Goal: Task Accomplishment & Management: Complete application form

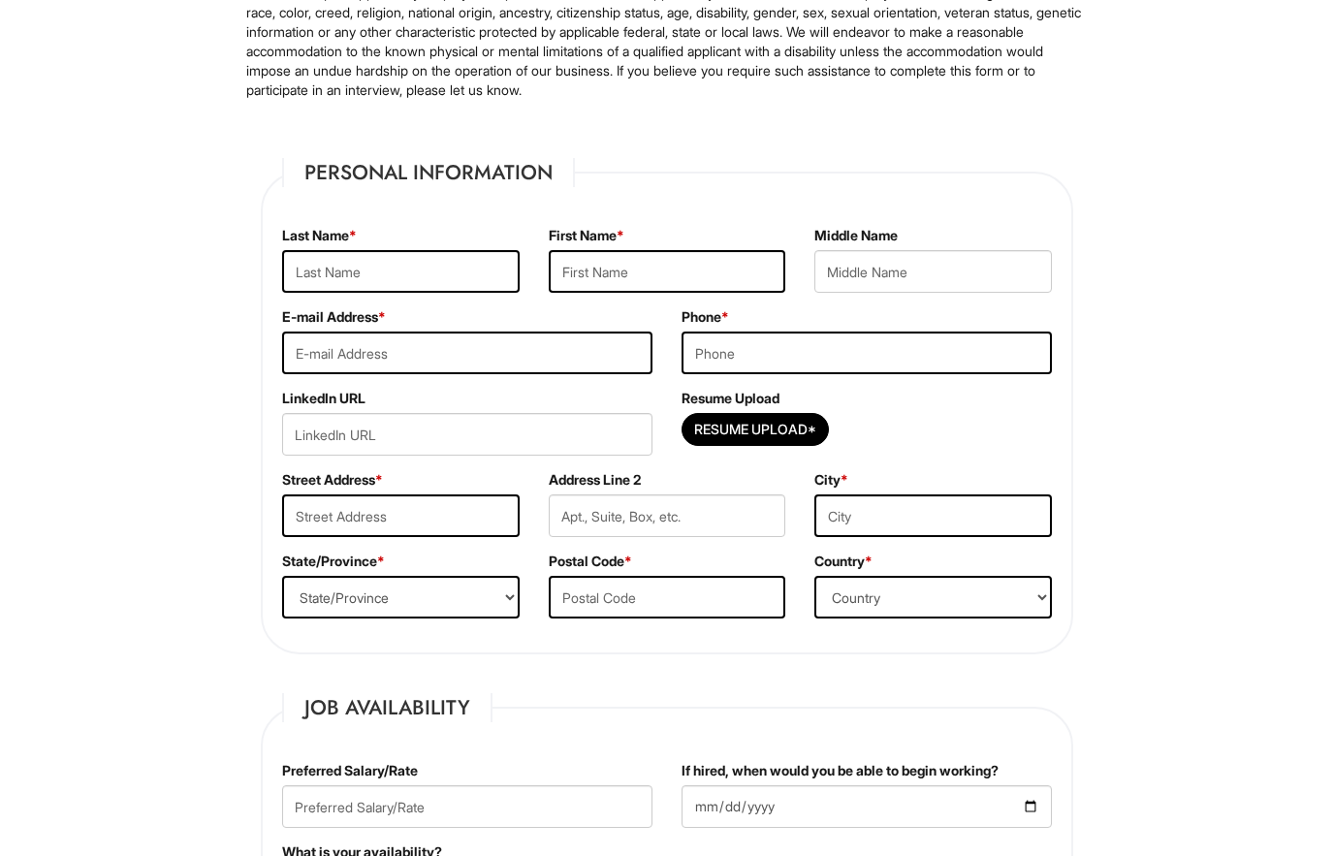
scroll to position [239, 0]
click at [716, 424] on input "Resume Upload*" at bounding box center [754, 429] width 145 height 31
type input "C:\fakepath\Johnny ret’s Resume.pdf.pdf"
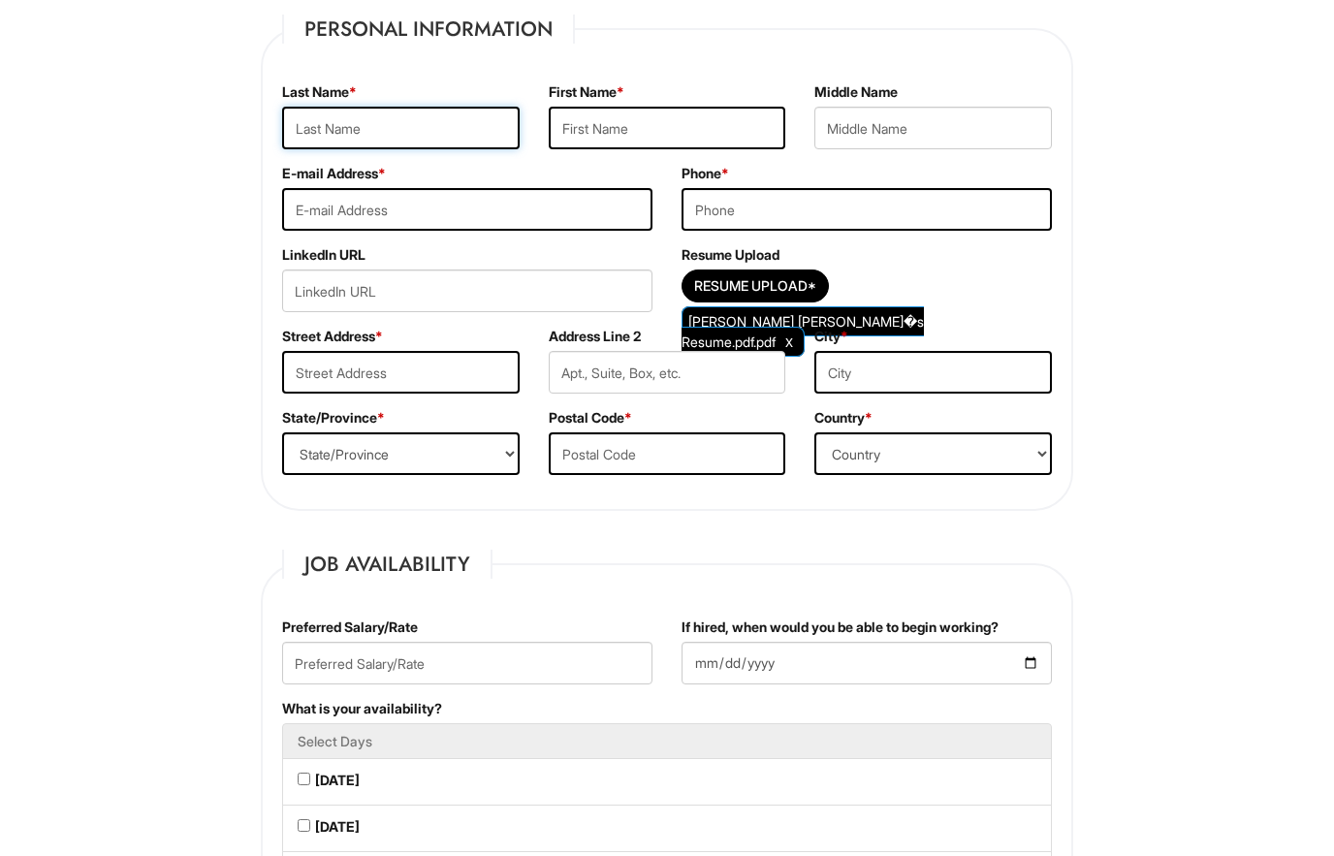
click at [295, 127] on input "text" at bounding box center [400, 128] width 237 height 43
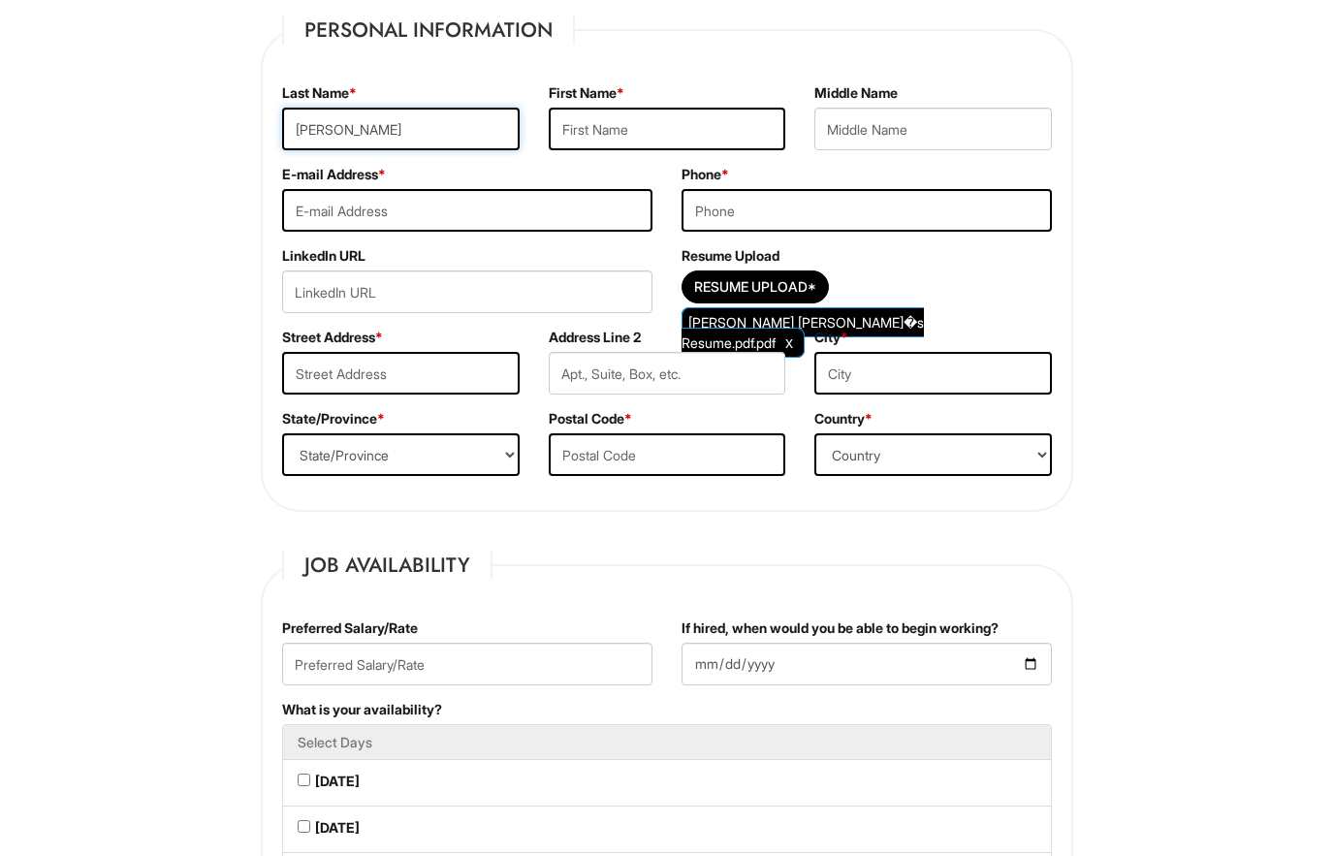
type input "Juan"
click at [723, 123] on input "text" at bounding box center [667, 129] width 237 height 43
type input "Duenas"
click at [296, 193] on input "email" at bounding box center [467, 210] width 370 height 43
type input "johnny.duenas@icloud.com"
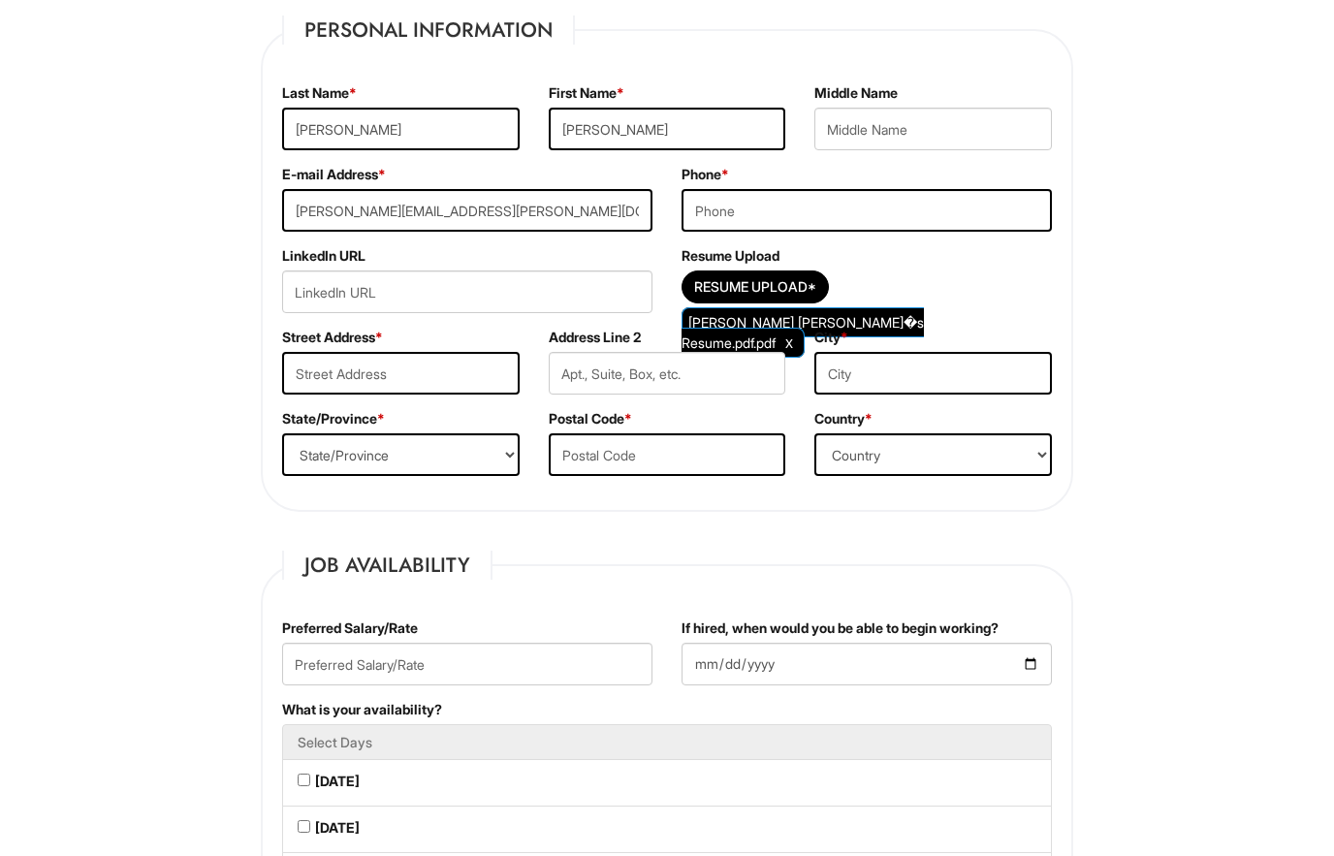
click at [945, 213] on input "tel" at bounding box center [866, 210] width 370 height 43
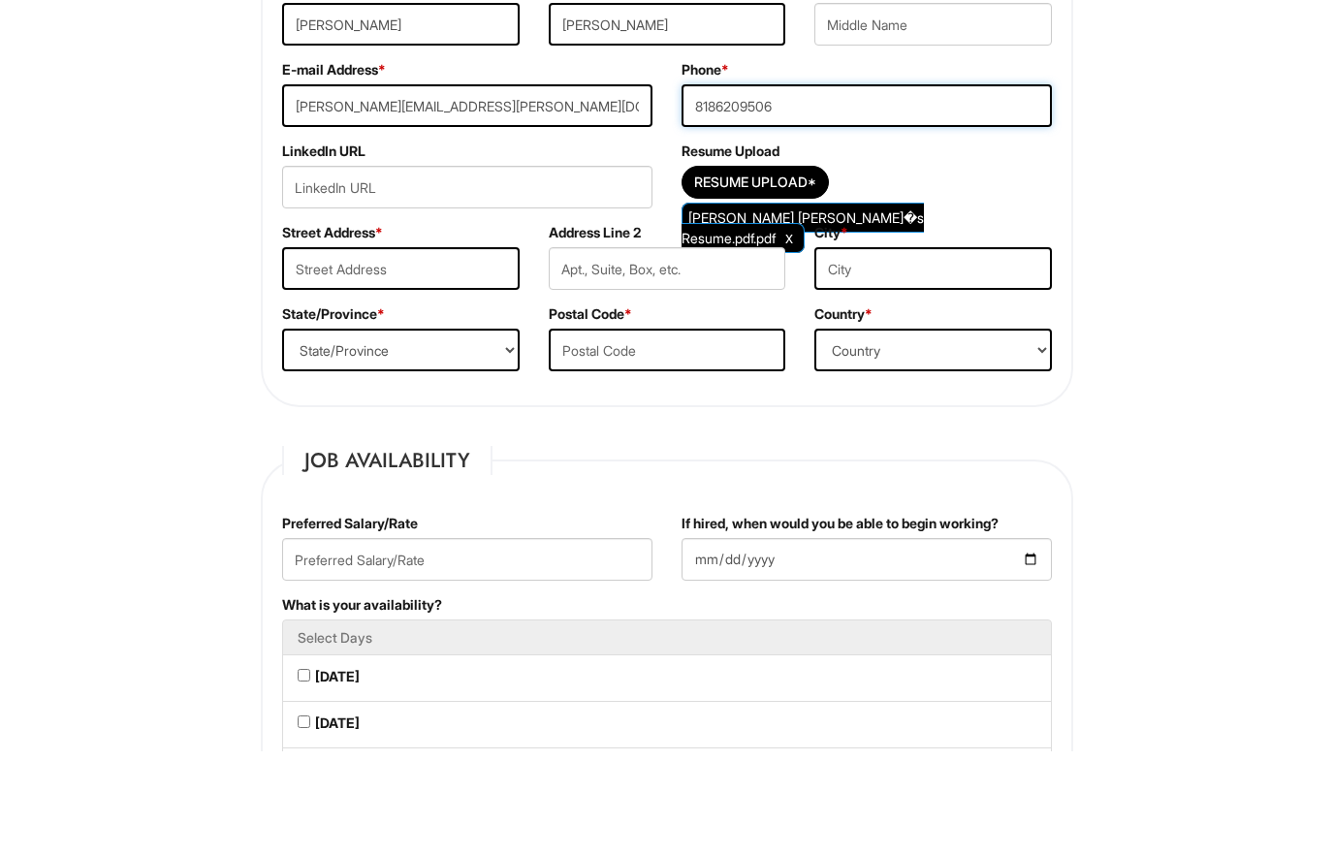
type input "8186209506"
click at [310, 352] on input "text" at bounding box center [400, 373] width 237 height 43
type input "14833 Magnolia Blvd"
click at [736, 352] on input "text" at bounding box center [667, 373] width 237 height 43
type input "Apt 209"
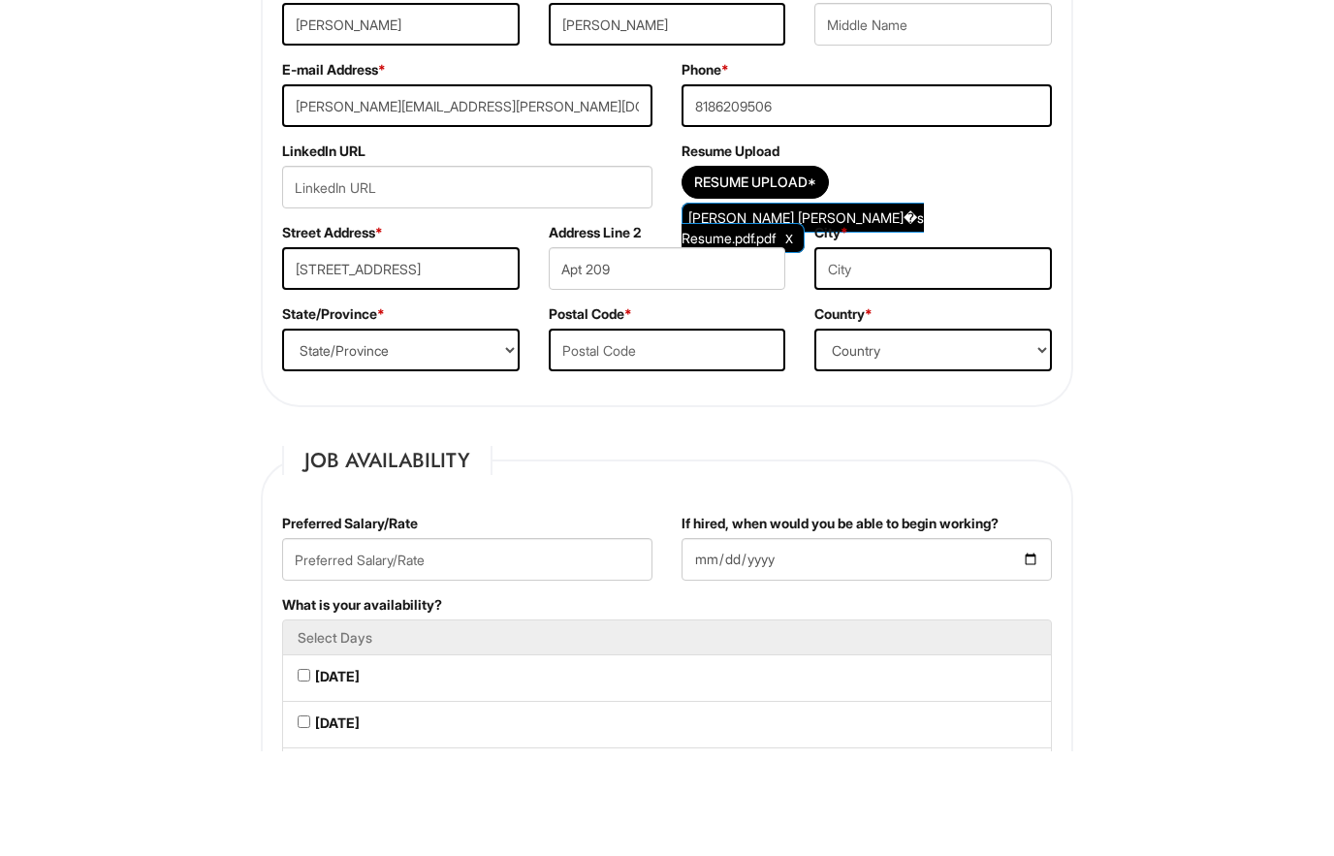
click at [986, 352] on input "text" at bounding box center [932, 373] width 237 height 43
type input "Sherman Oaks"
click at [311, 433] on select "State/Province ALABAMA ALASKA ARIZONA ARKANSAS CALIFORNIA COLORADO CONNECTICUT …" at bounding box center [400, 454] width 237 height 43
select select "CA"
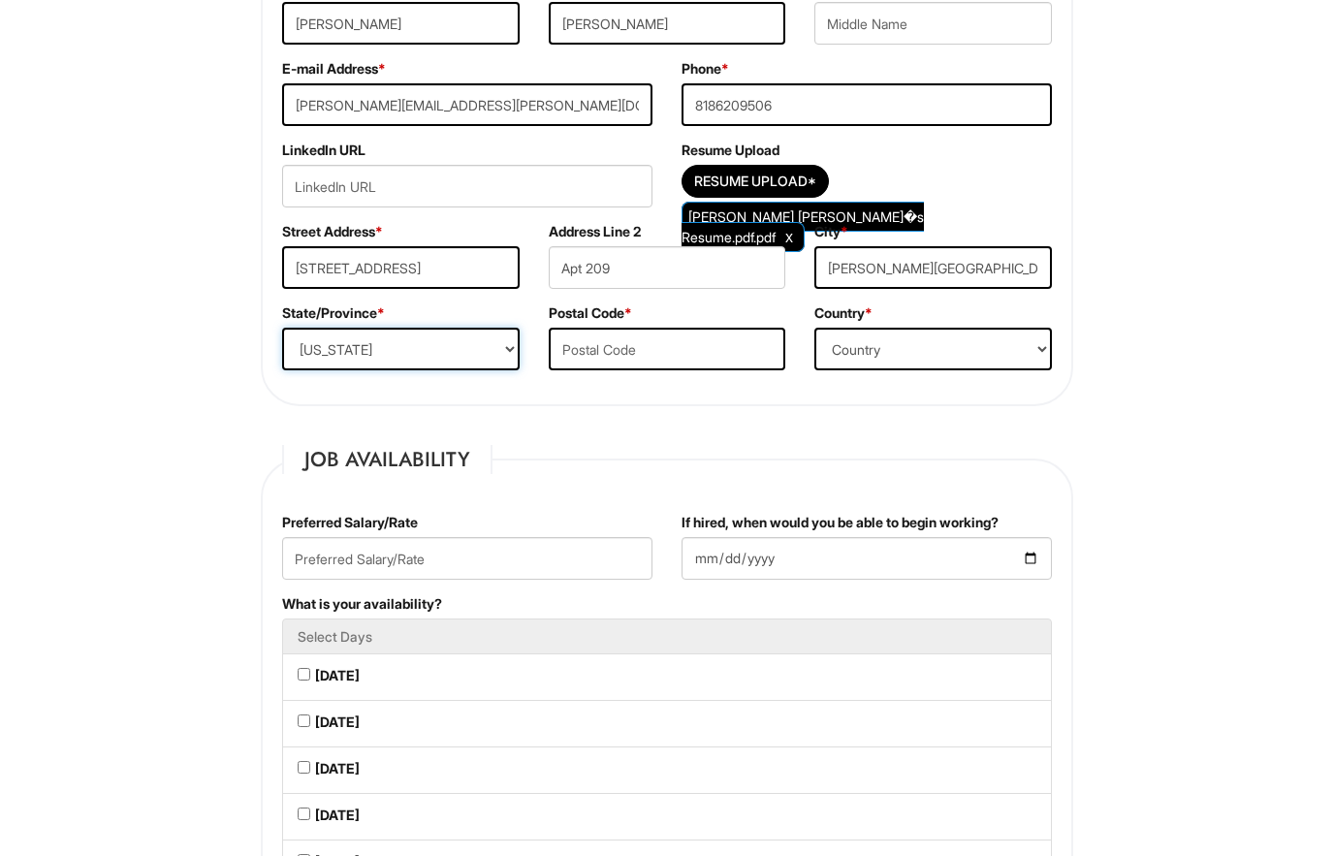
scroll to position [488, 0]
click at [761, 355] on input "text" at bounding box center [667, 349] width 237 height 43
type input "91403"
click at [1001, 344] on select "Country Afghanistan Albania Algeria American Samoa Andorra Angola Anguilla Anta…" at bounding box center [932, 350] width 237 height 43
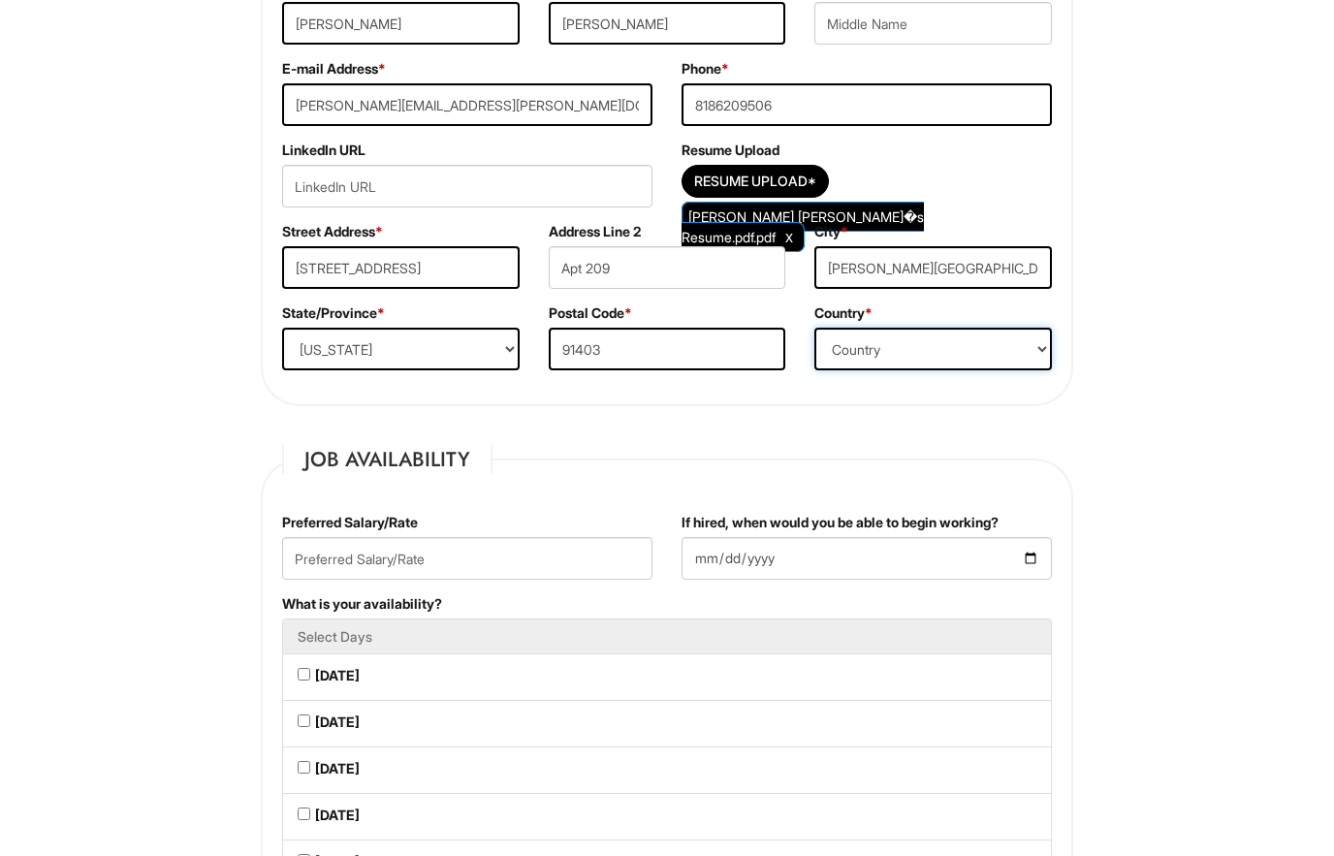
select select "United States of America"
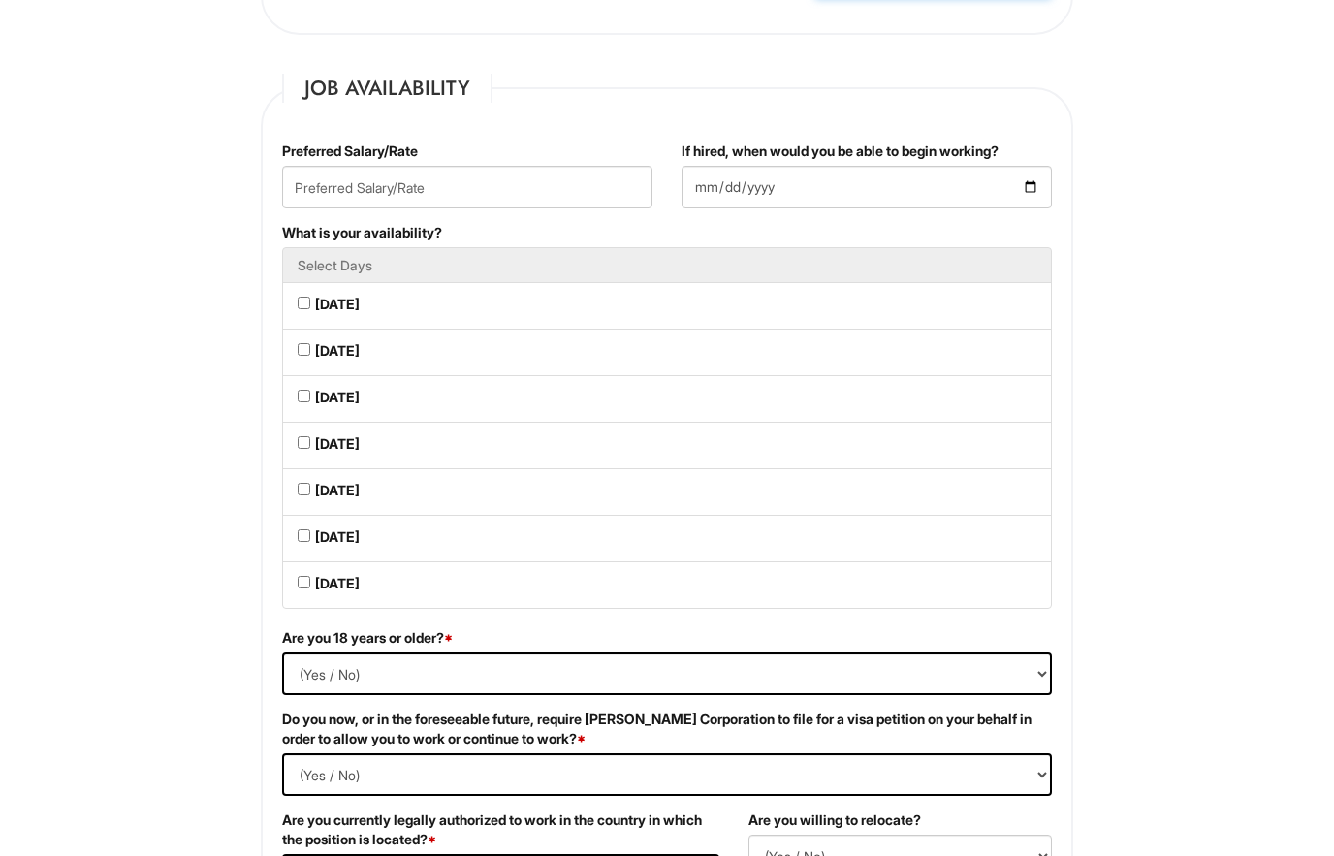
scroll to position [858, 0]
click at [289, 191] on input "text" at bounding box center [467, 188] width 370 height 43
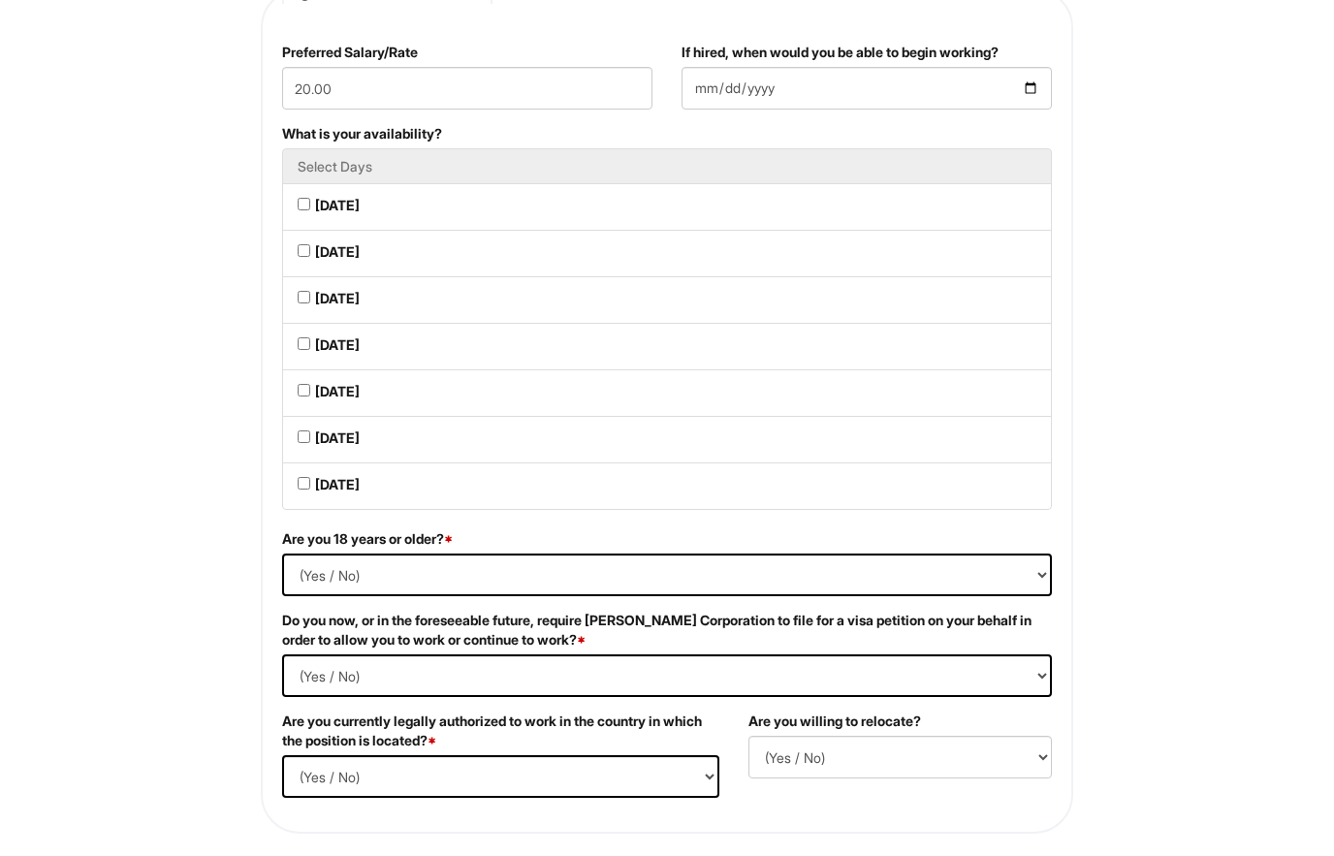
scroll to position [956, 0]
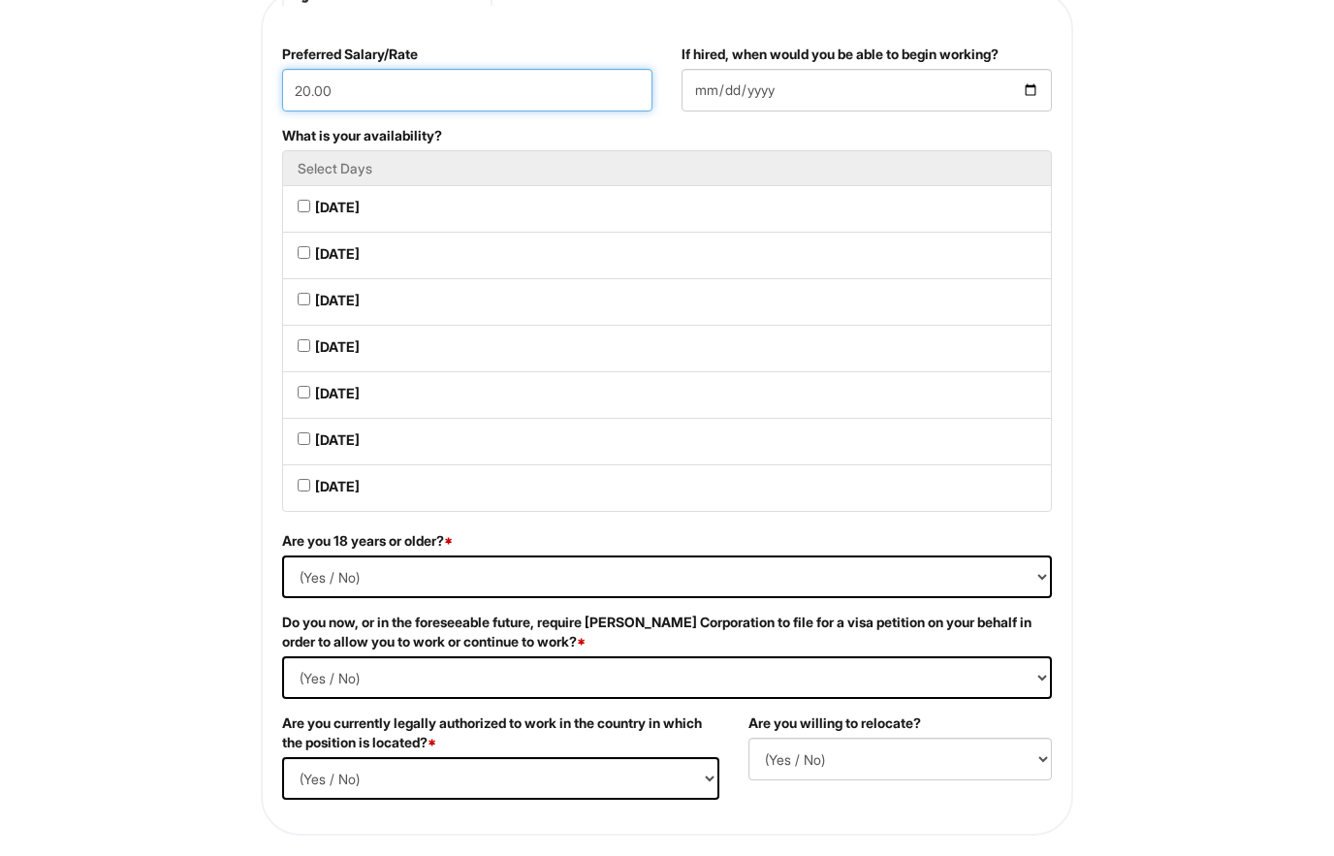
type input "20.00"
click at [298, 395] on Available_Friday "Friday" at bounding box center [304, 392] width 13 height 13
checkbox Available_Friday "true"
click at [302, 457] on li "Saturday" at bounding box center [667, 441] width 770 height 47
click at [300, 491] on Available_Sunday "Sunday" at bounding box center [304, 485] width 13 height 13
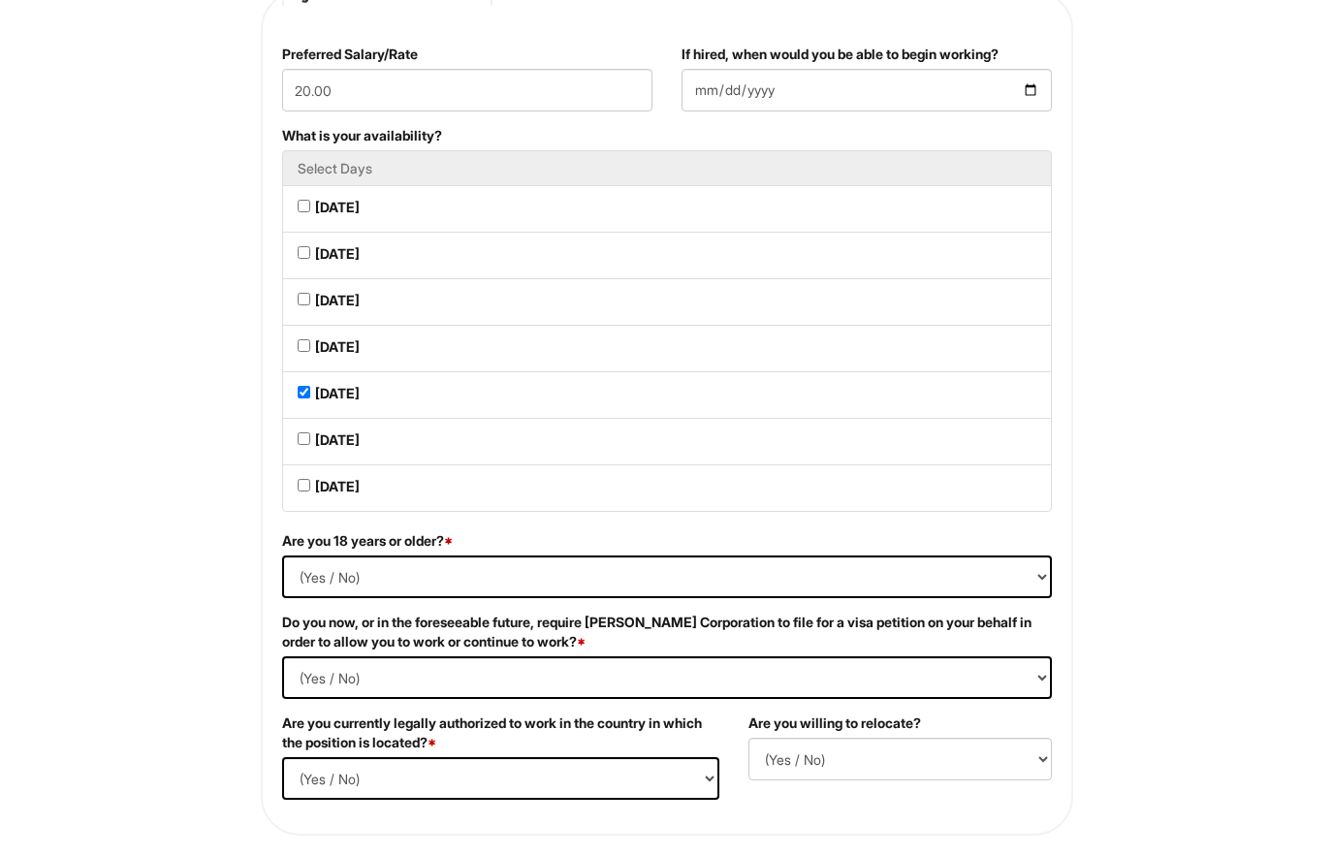
checkbox Available_Sunday "true"
click at [306, 445] on Available_Saturday "Saturday" at bounding box center [304, 438] width 13 height 13
checkbox Available_Saturday "true"
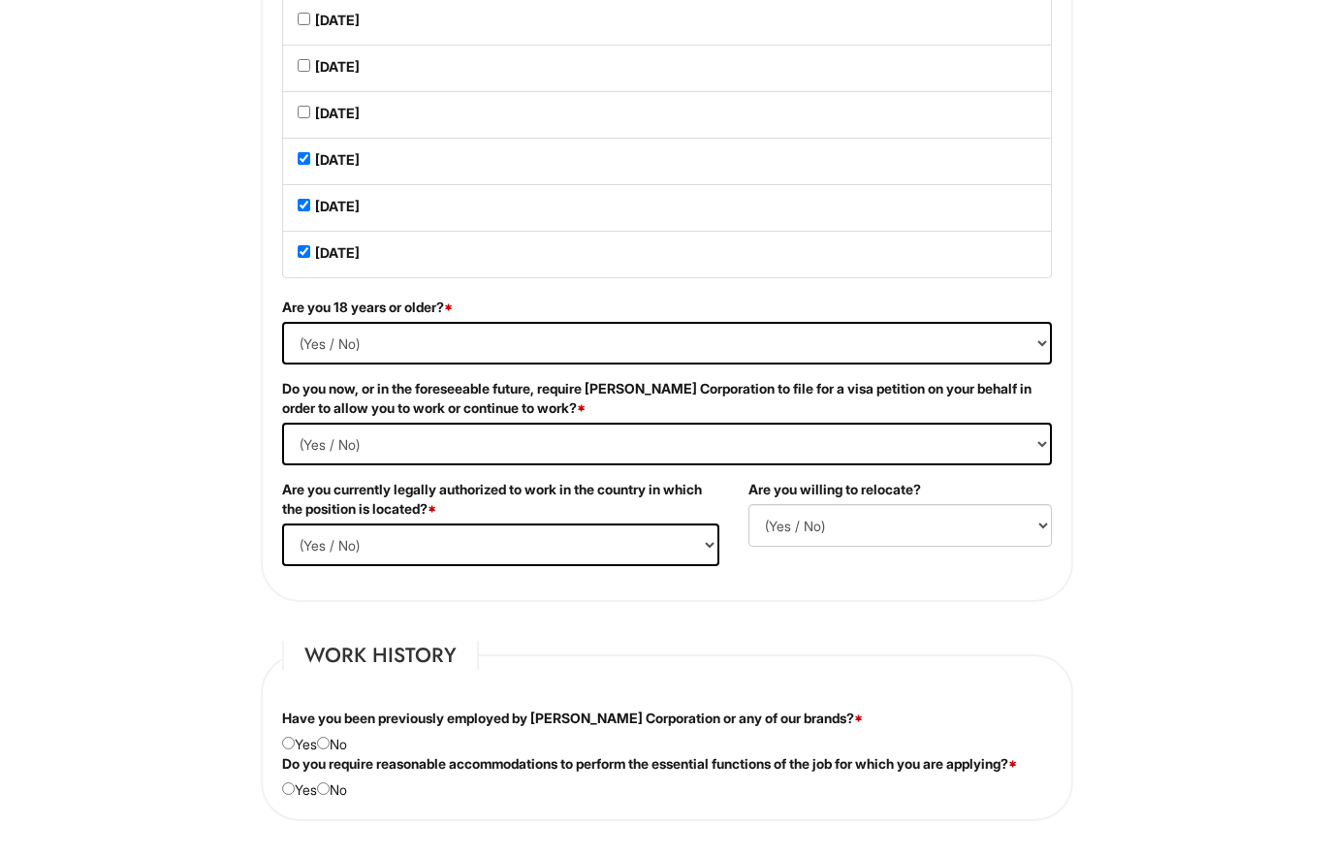
click at [297, 341] on select "(Yes / No) Yes No" at bounding box center [667, 344] width 770 height 43
select select "Yes"
click at [334, 443] on Required "(Yes / No) Yes No" at bounding box center [667, 444] width 770 height 43
select Required "No"
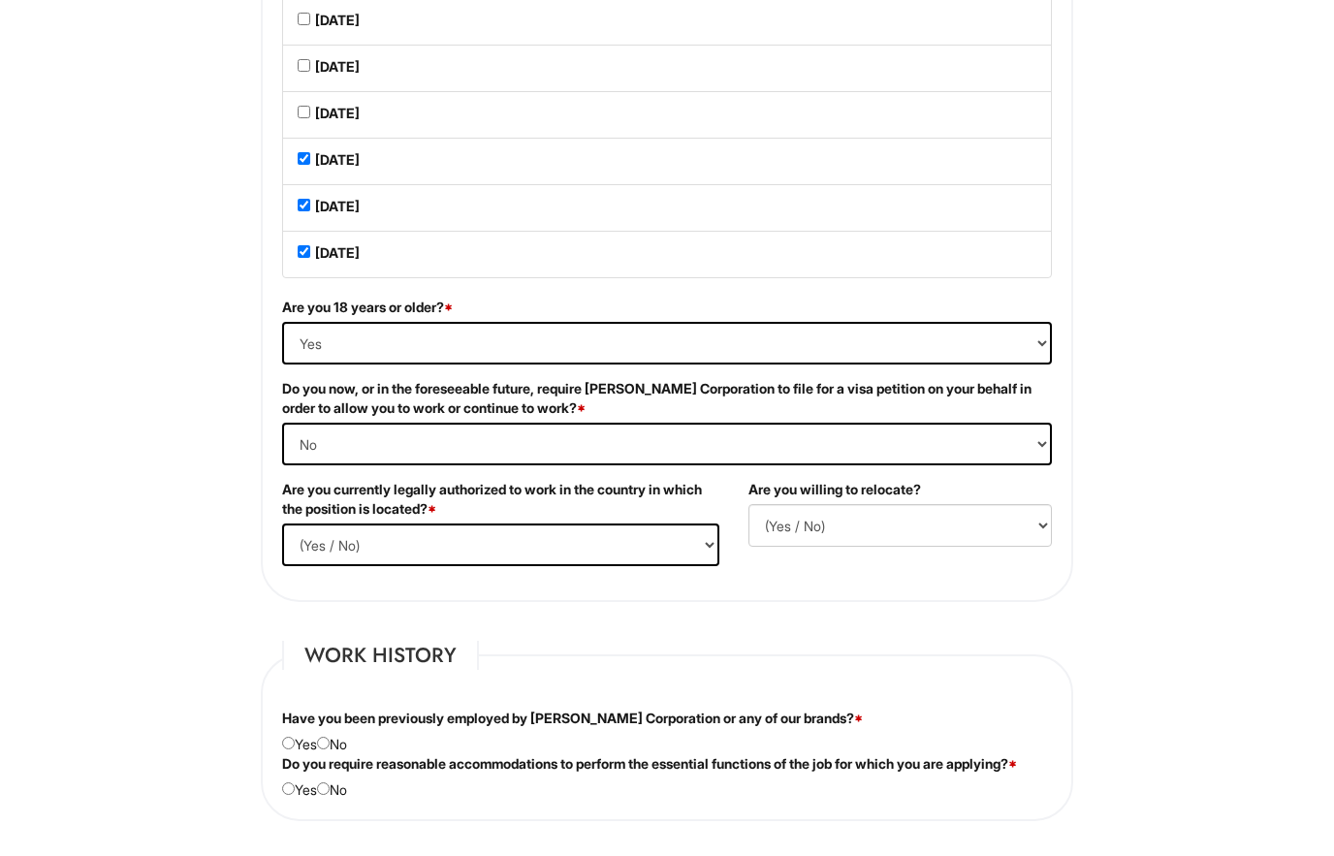
click at [315, 556] on select "(Yes / No) Yes No" at bounding box center [500, 544] width 437 height 43
select select "Yes"
click at [1008, 526] on select "(Yes / No) No Yes" at bounding box center [899, 525] width 303 height 43
select select "Y"
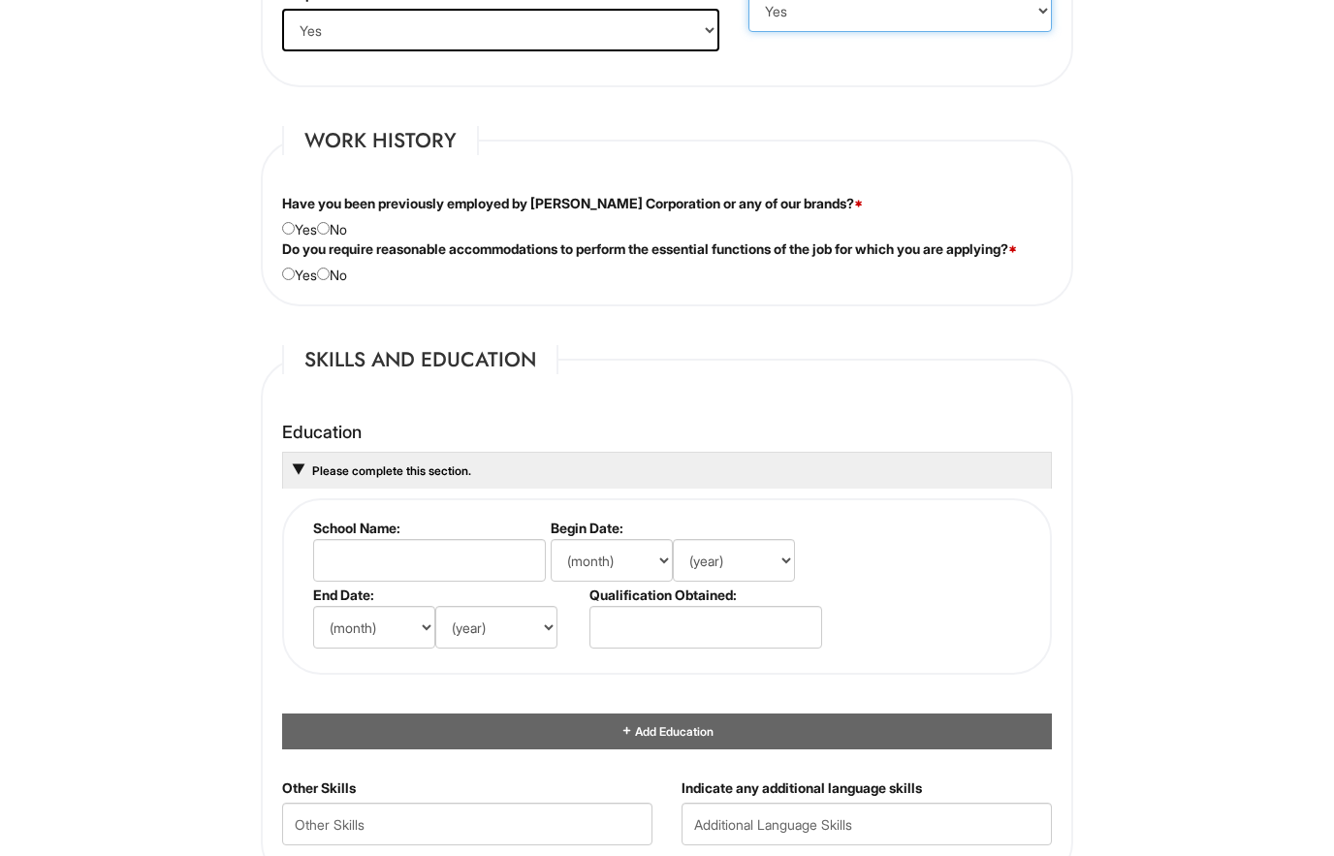
scroll to position [1709, 0]
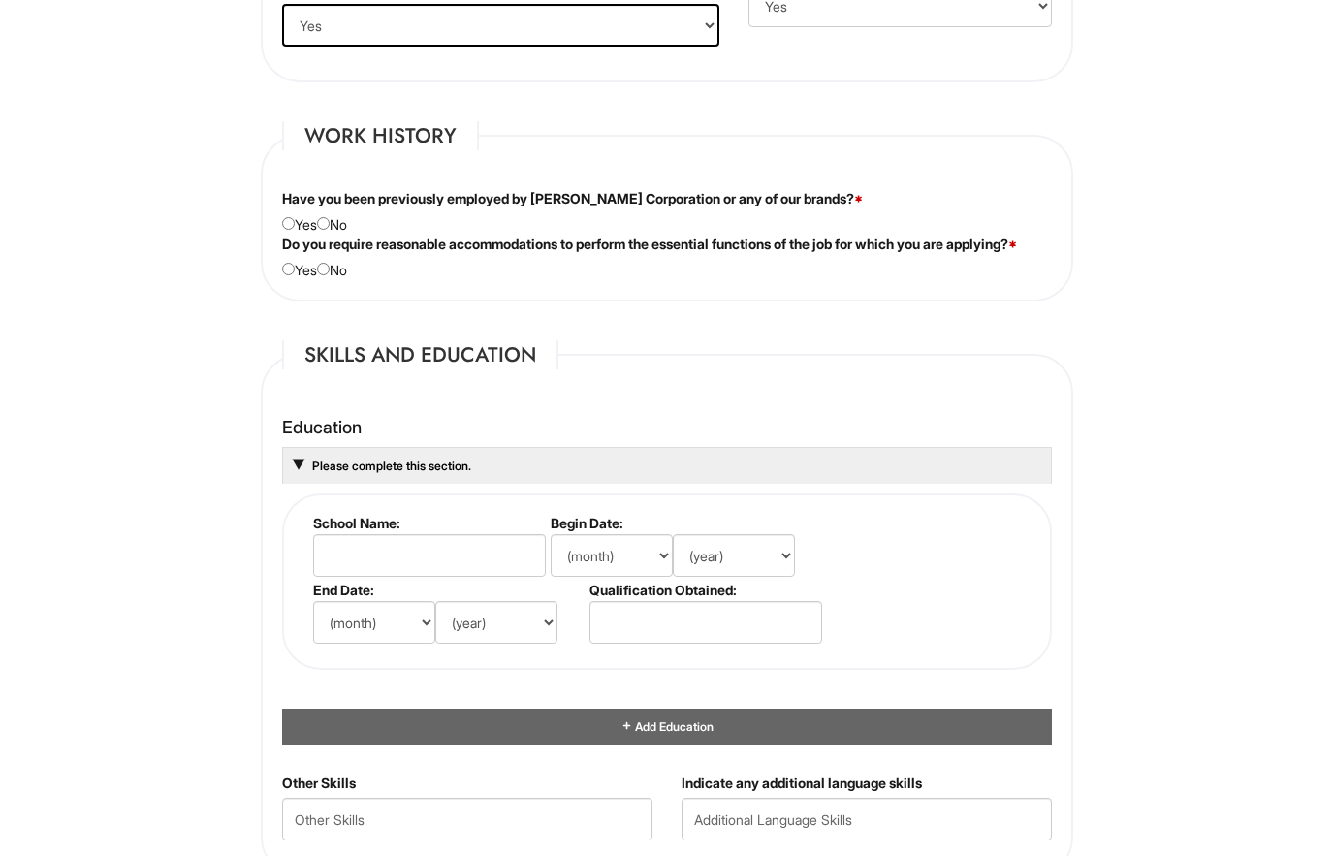
click at [330, 228] on input "radio" at bounding box center [323, 223] width 13 height 13
radio input "true"
click at [330, 275] on input "radio" at bounding box center [323, 269] width 13 height 13
radio input "true"
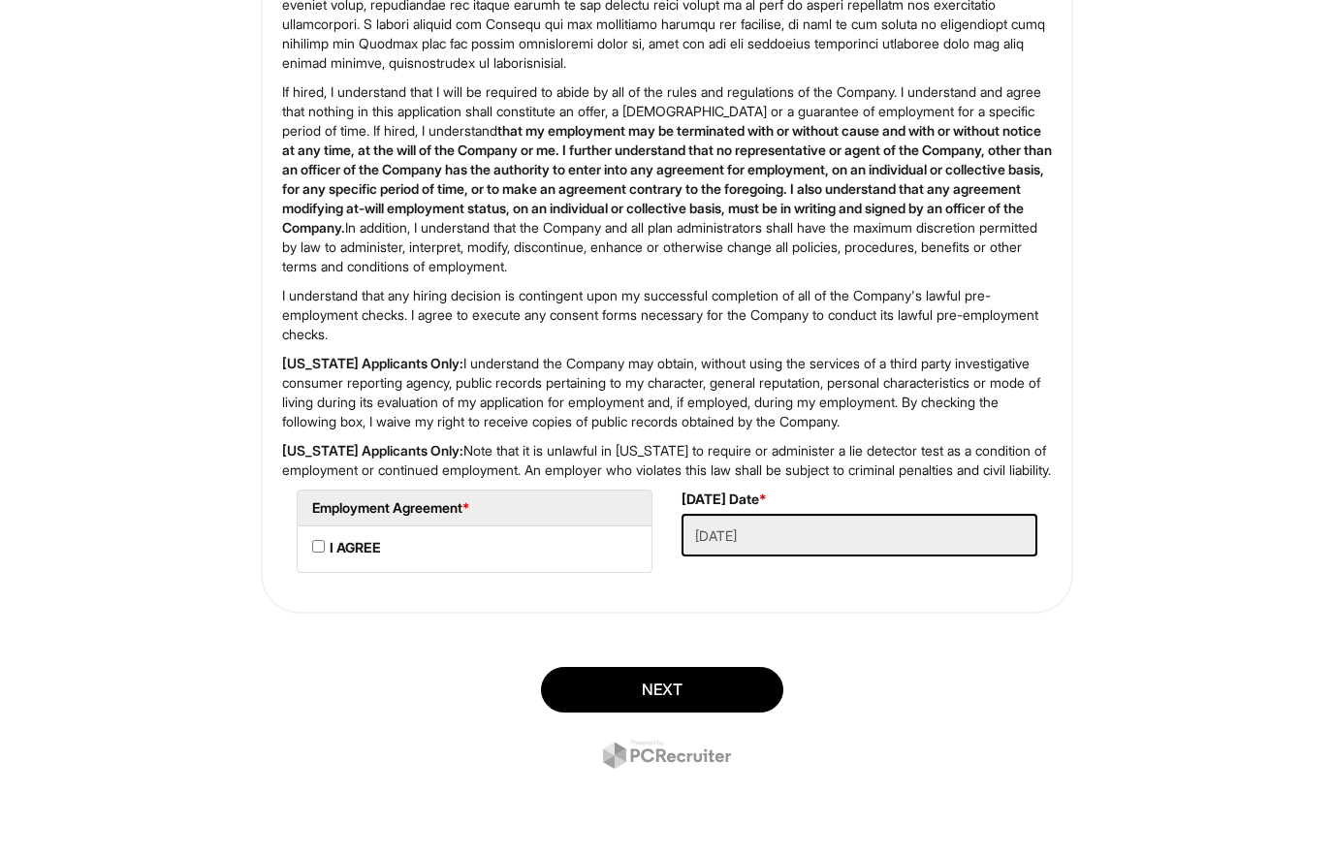
scroll to position [3529, 0]
click at [321, 540] on AGREE "I AGREE" at bounding box center [318, 546] width 13 height 13
checkbox AGREE "true"
click at [596, 704] on button "Next" at bounding box center [662, 690] width 242 height 46
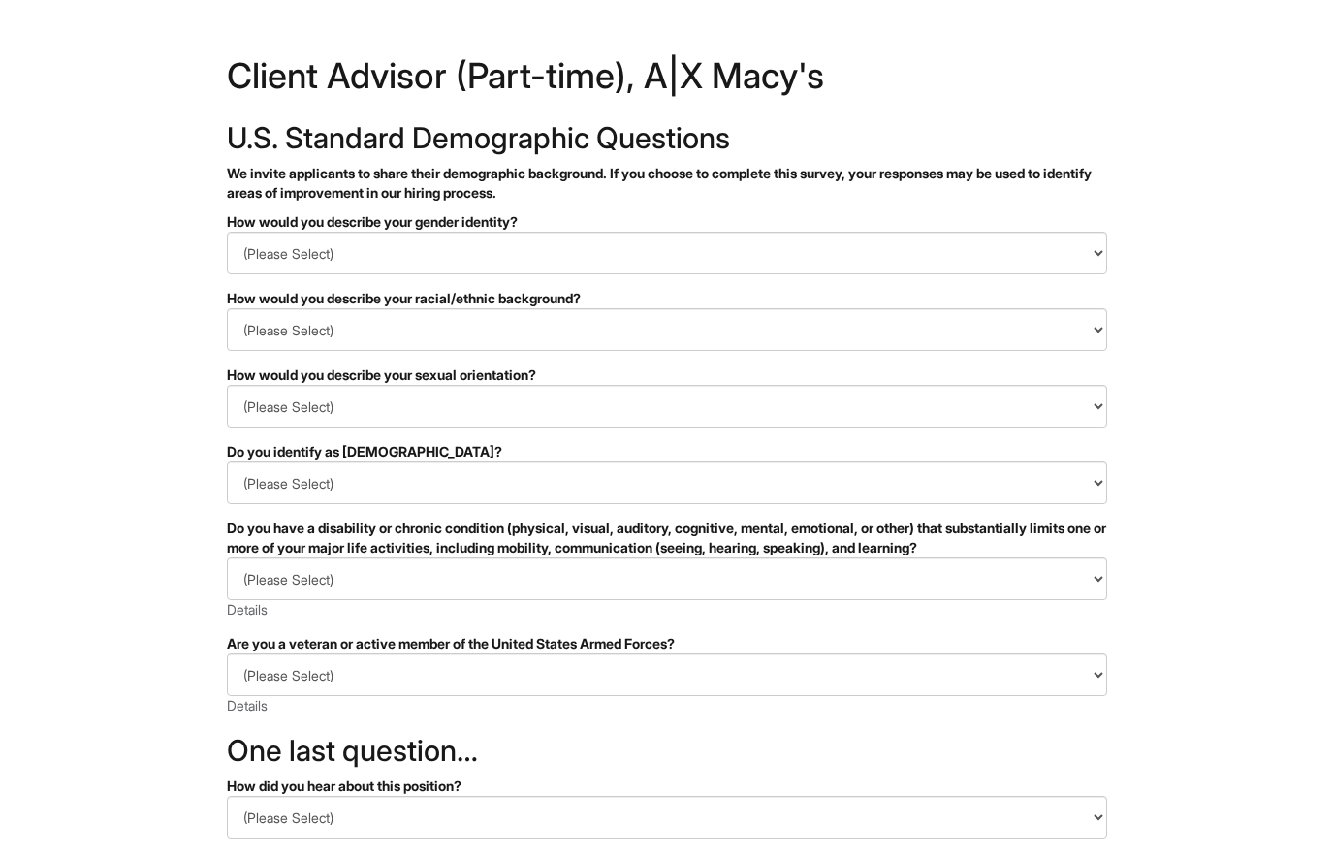
click at [1086, 226] on div "How would you describe your gender identity?" at bounding box center [667, 221] width 880 height 19
click at [1075, 246] on select "(Please Select) Man Woman Non-binary I prefer to self-describe I don't wish to …" at bounding box center [667, 253] width 880 height 43
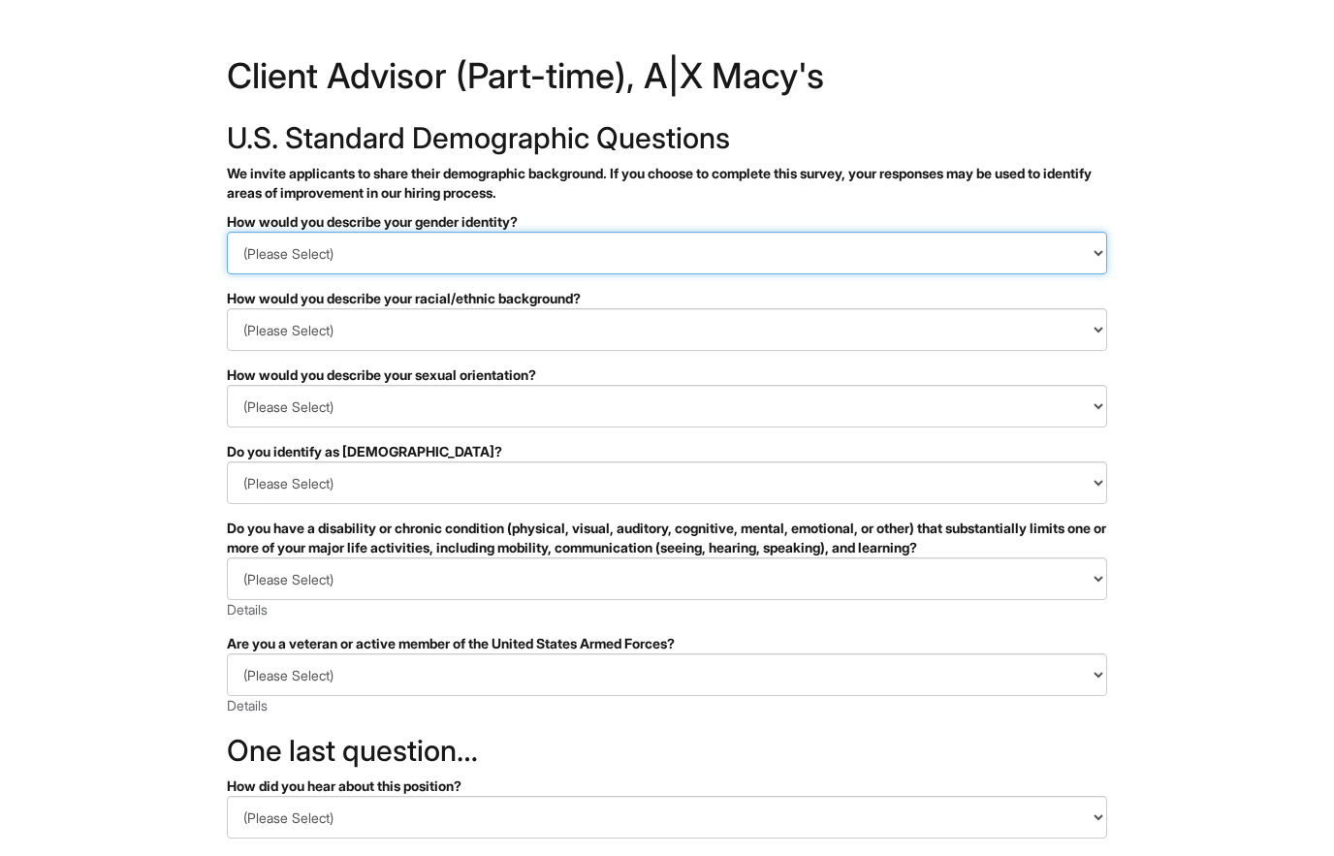
select select "Man"
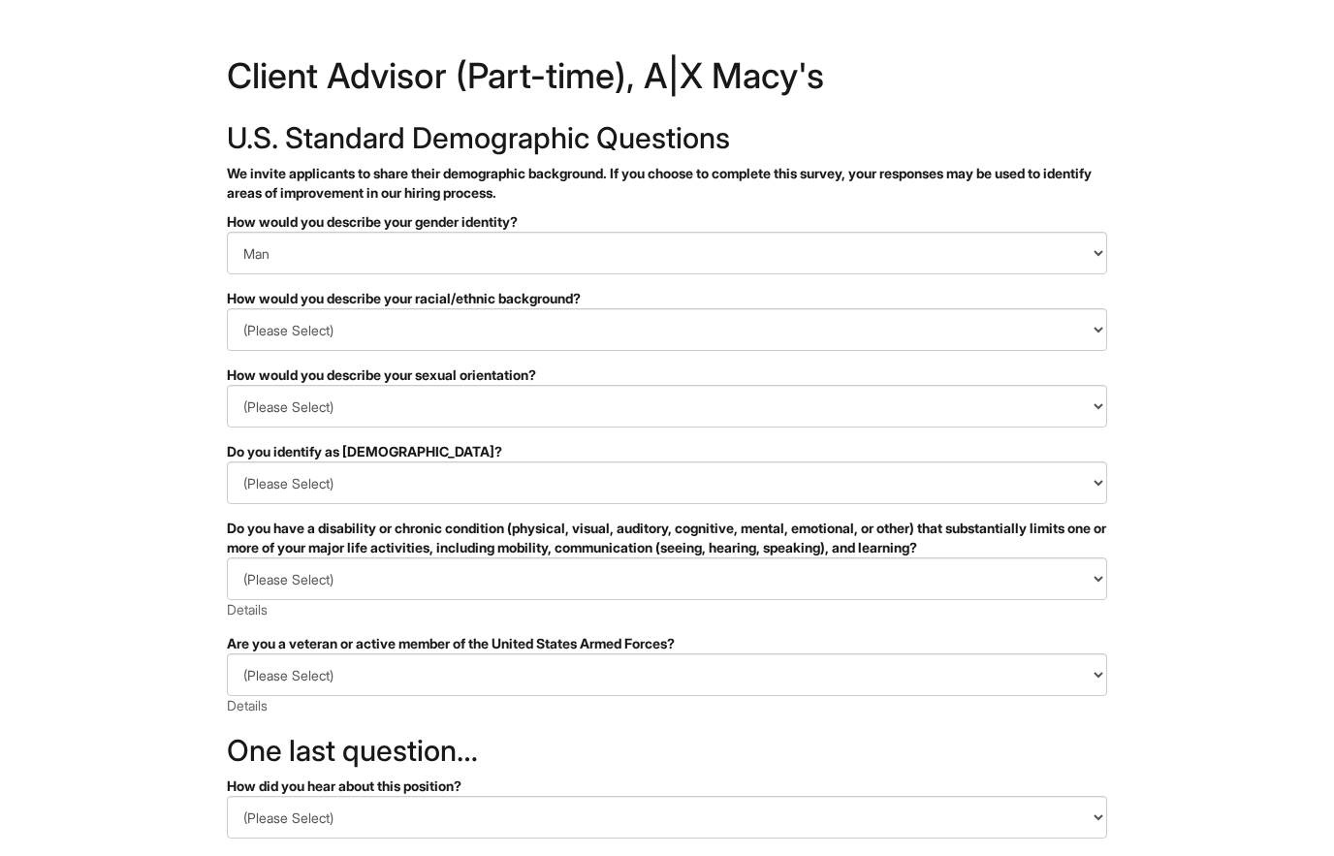
click at [246, 329] on select "(Please Select) Black or of African descent East Asian Hispanic, Latinx or of S…" at bounding box center [667, 329] width 880 height 43
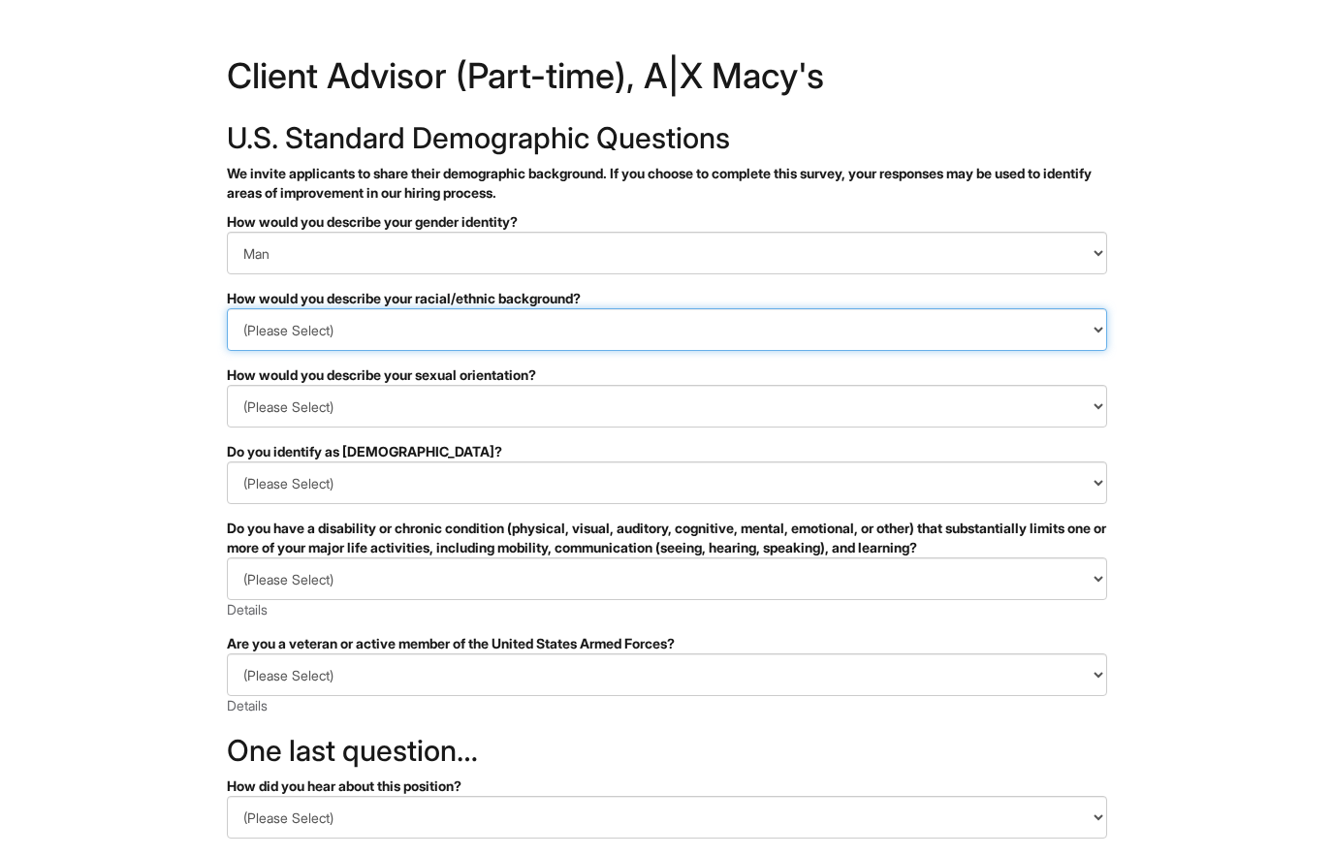
select select "Hispanic, Latinx or of Spanish Origin"
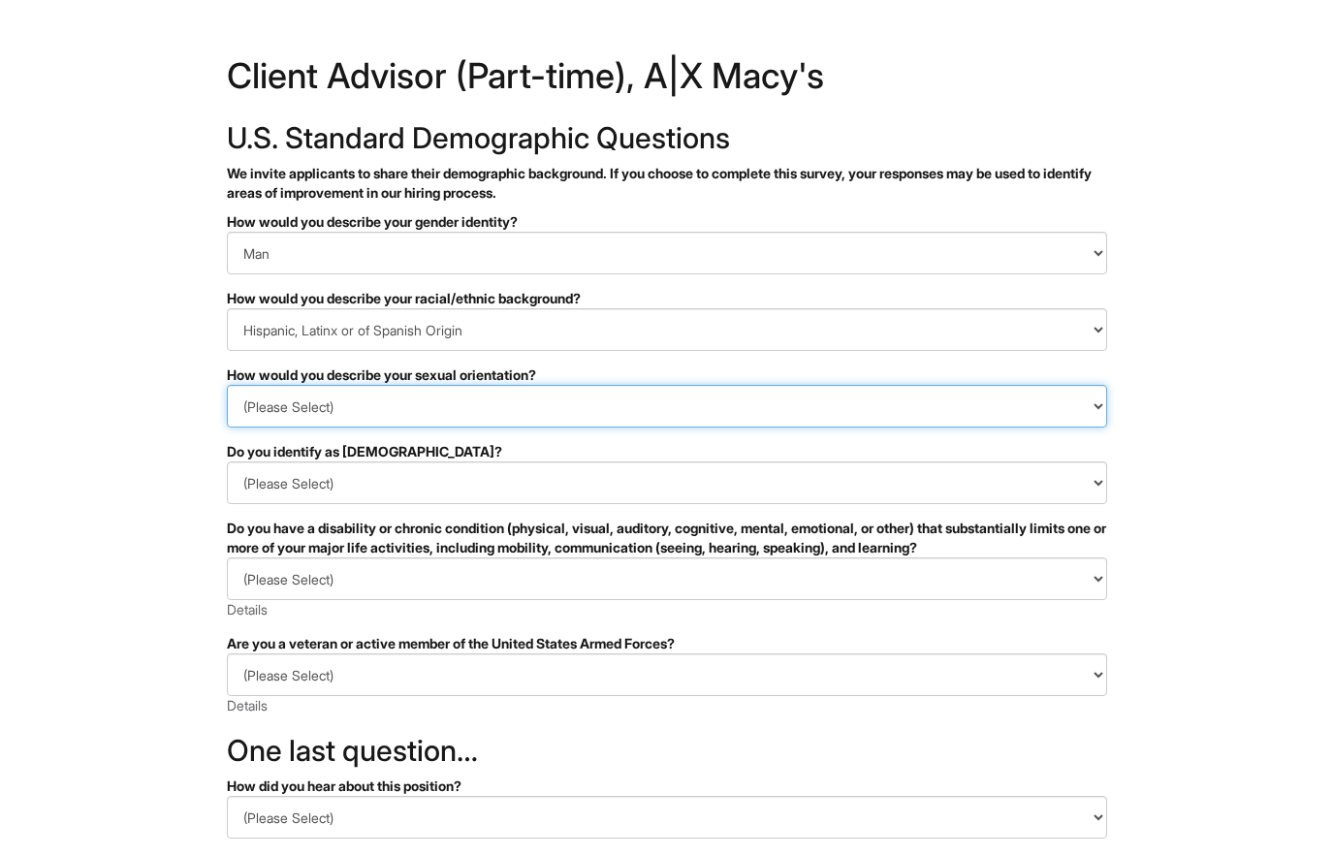
click at [250, 416] on select "(Please Select) Asexual Bisexual and/or pansexual Gay Heterosexual Lesbian Quee…" at bounding box center [667, 406] width 880 height 43
select select "Gay"
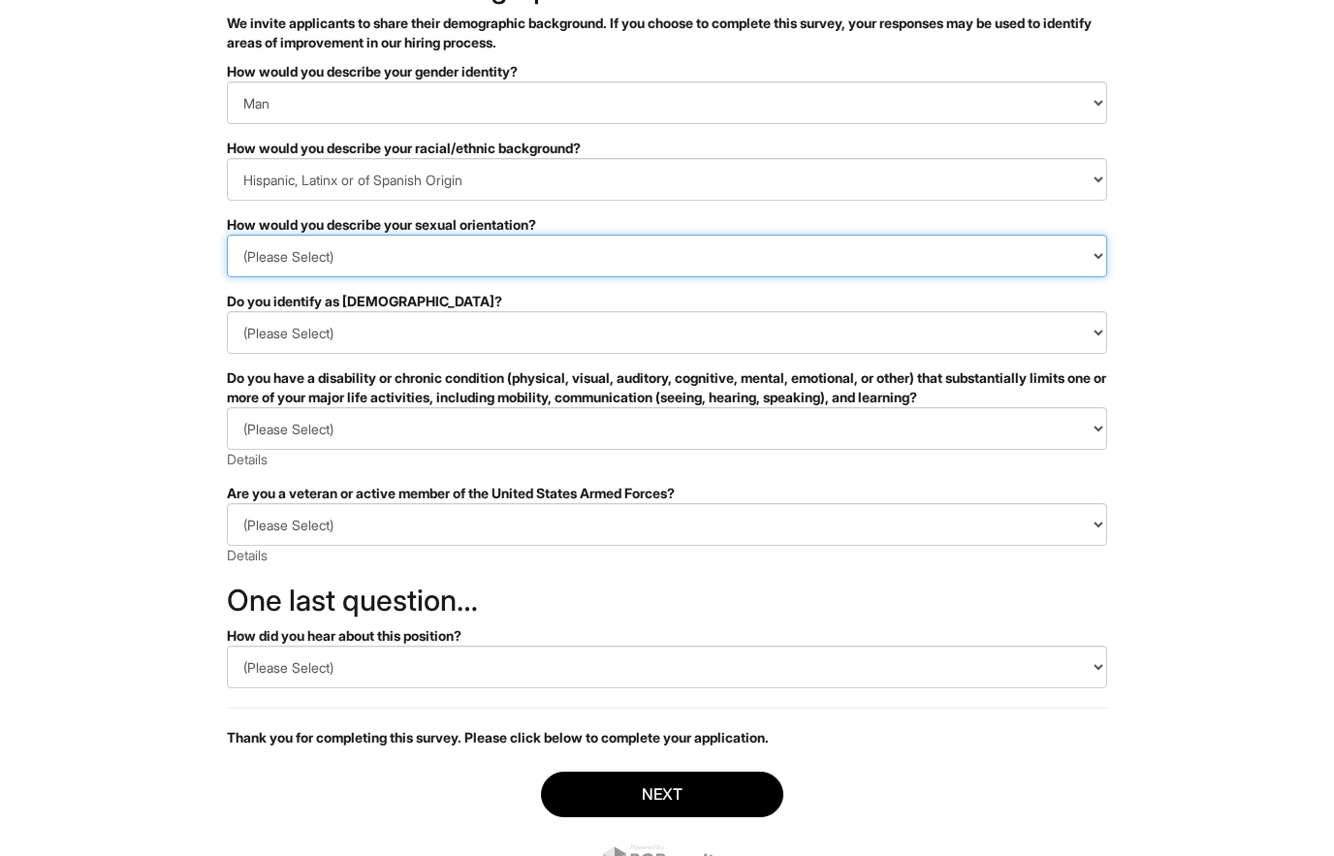
scroll to position [151, 0]
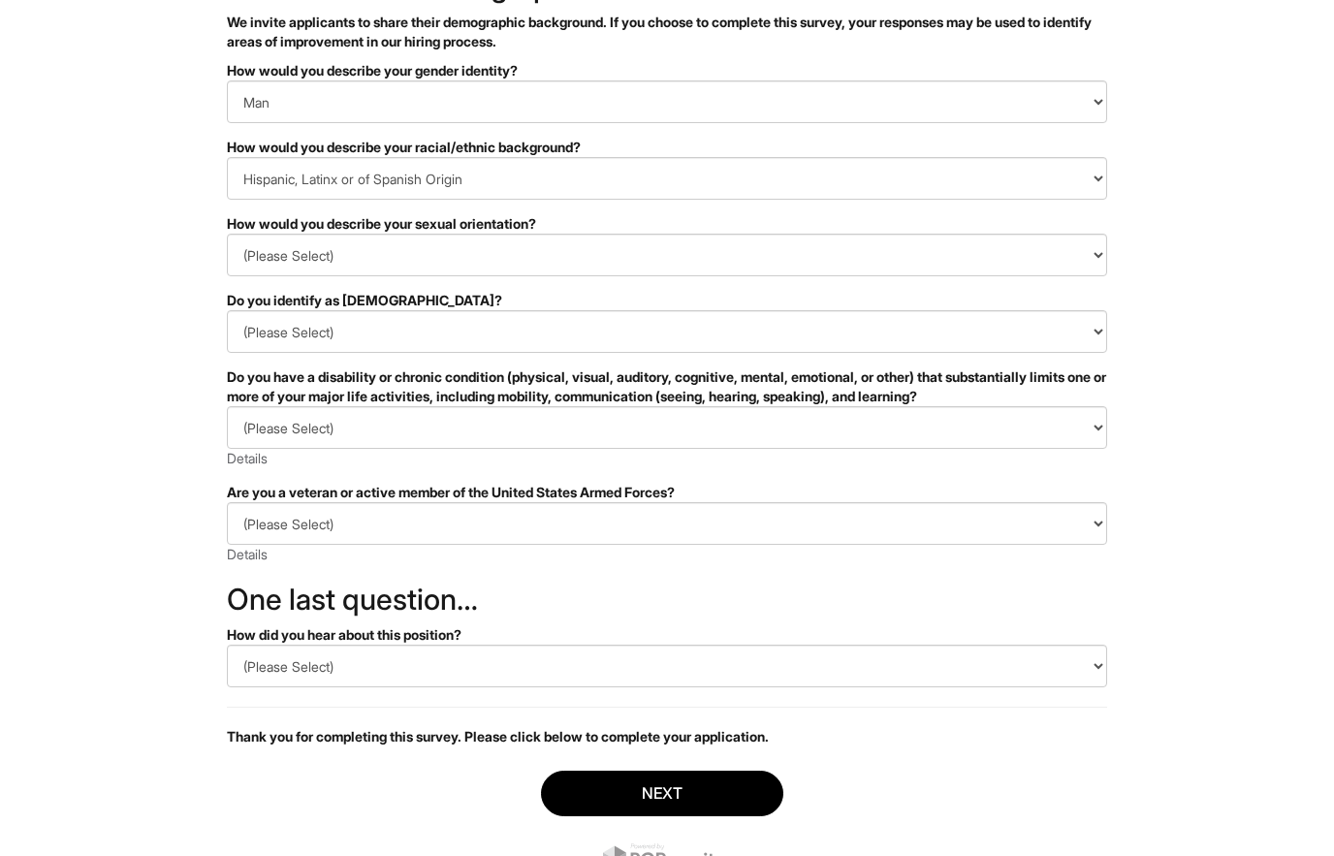
click at [683, 352] on select "(Please Select) Yes No I prefer to self-describe I don't wish to answer" at bounding box center [667, 331] width 880 height 43
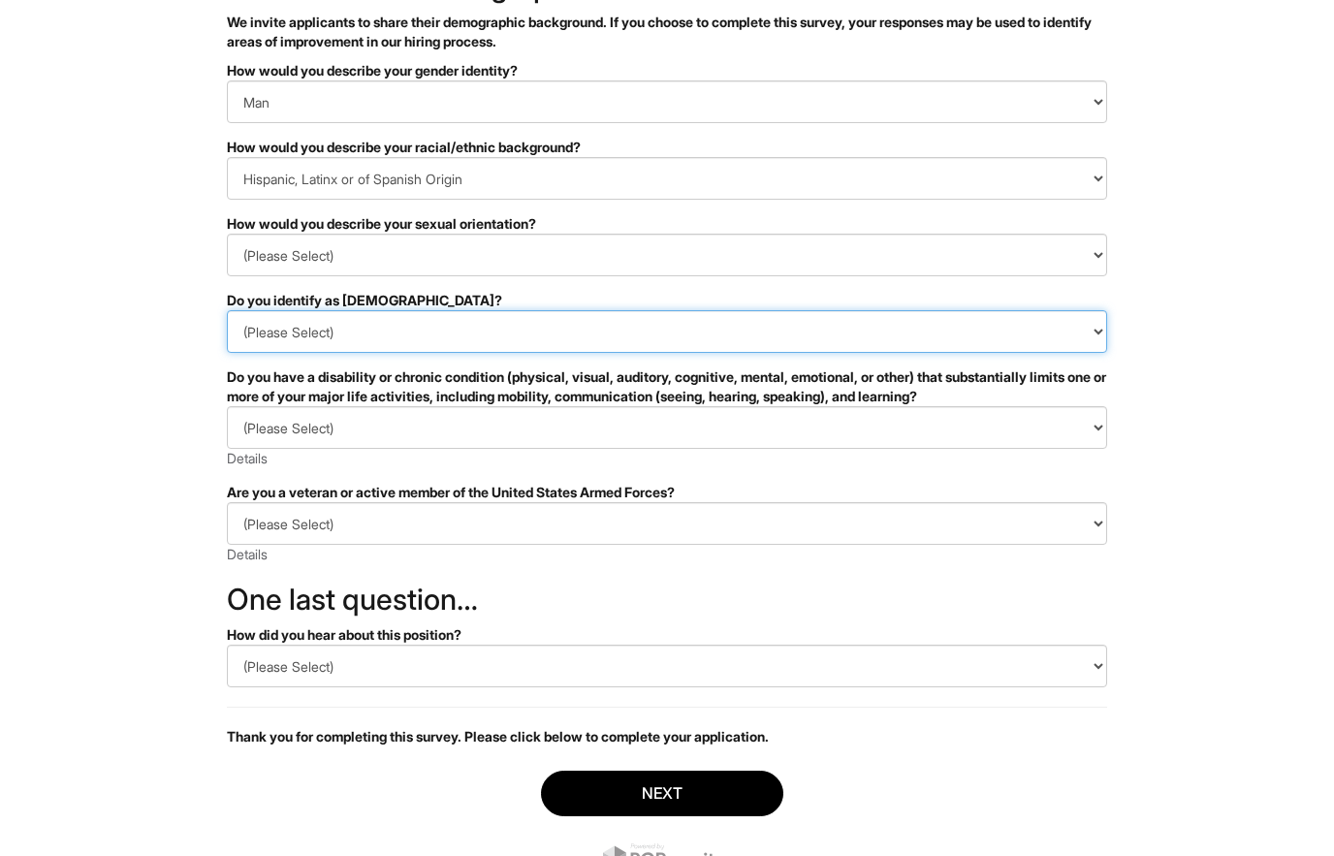
select select "No"
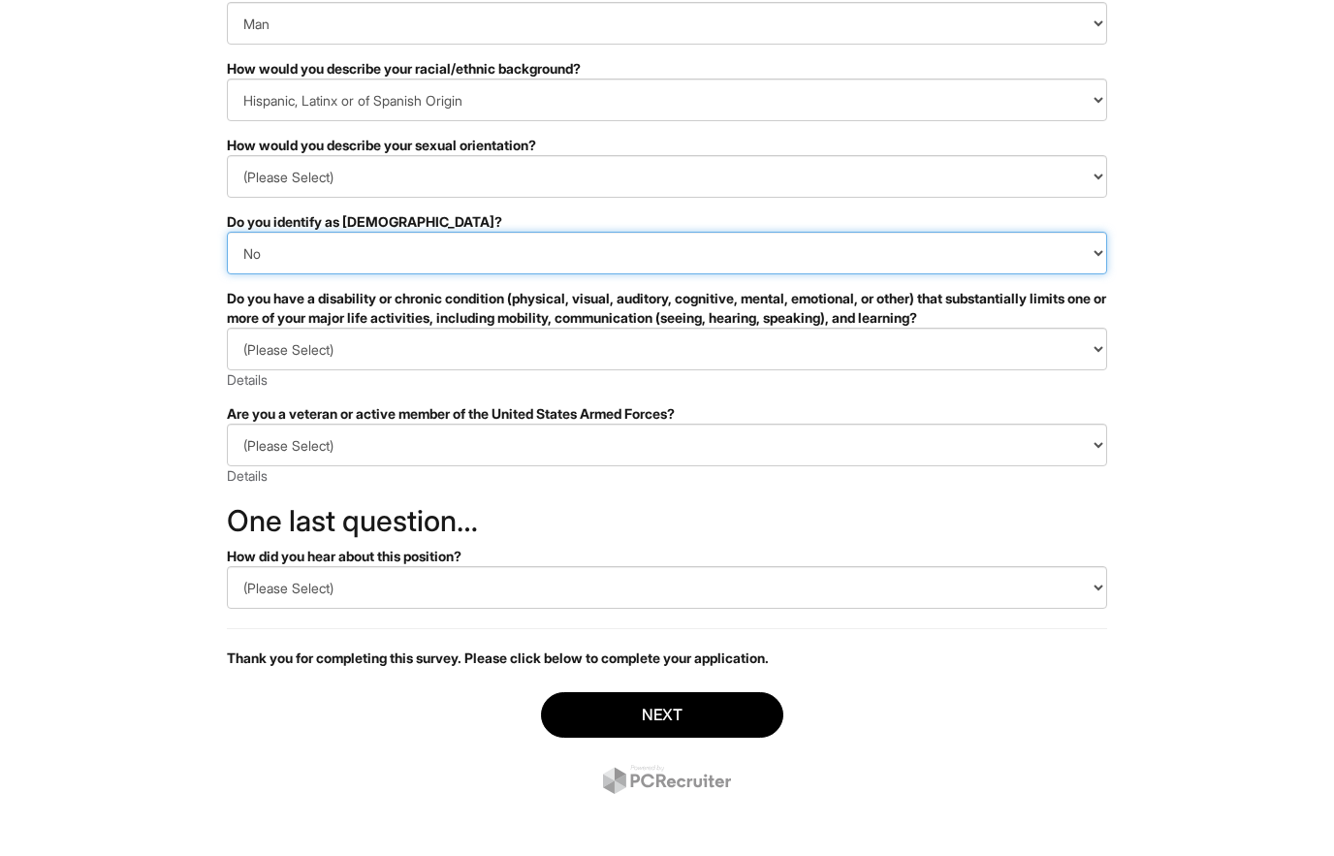
scroll to position [236, 0]
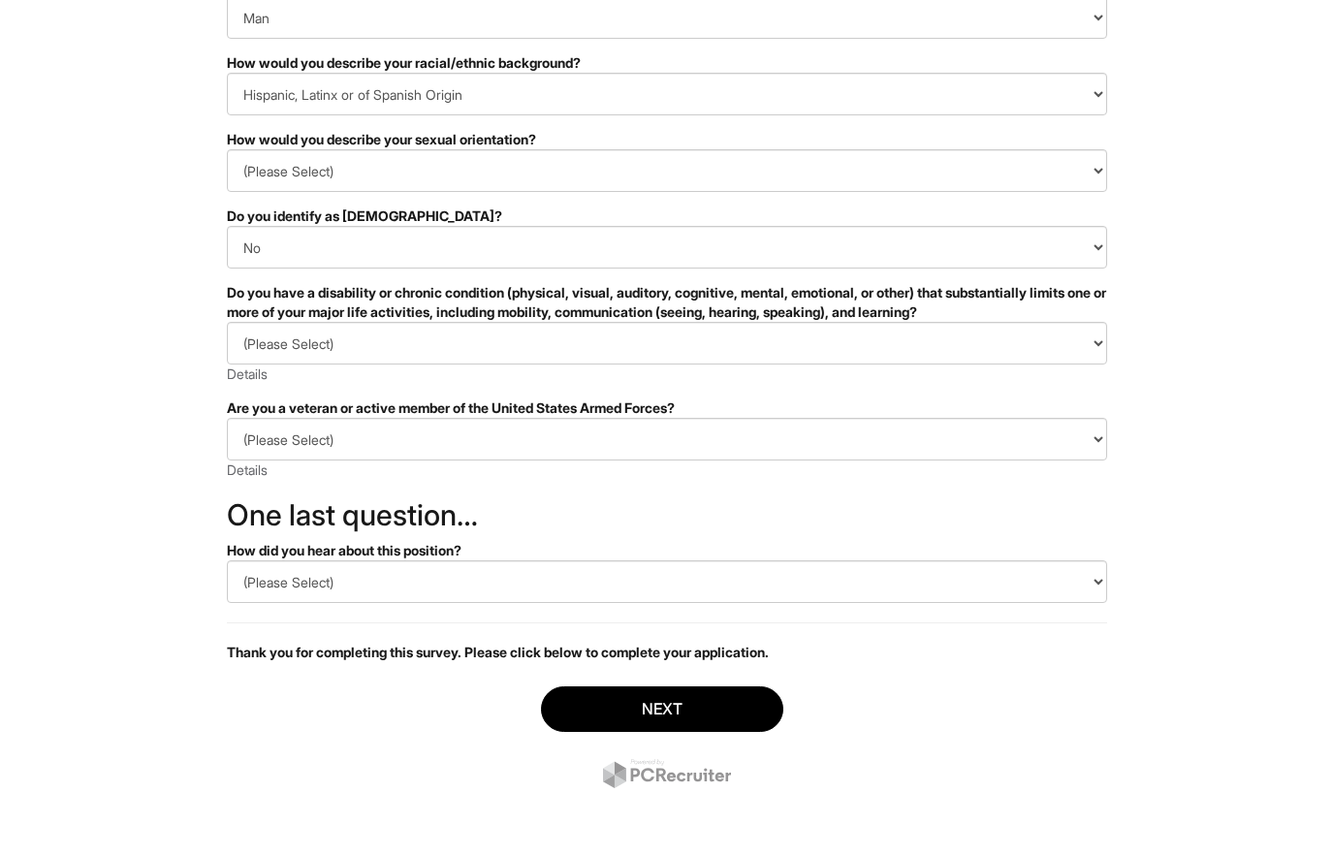
click at [884, 348] on select "(Please Select) YES, I HAVE A DISABILITY (or previously had a disability) NO, I…" at bounding box center [667, 343] width 880 height 43
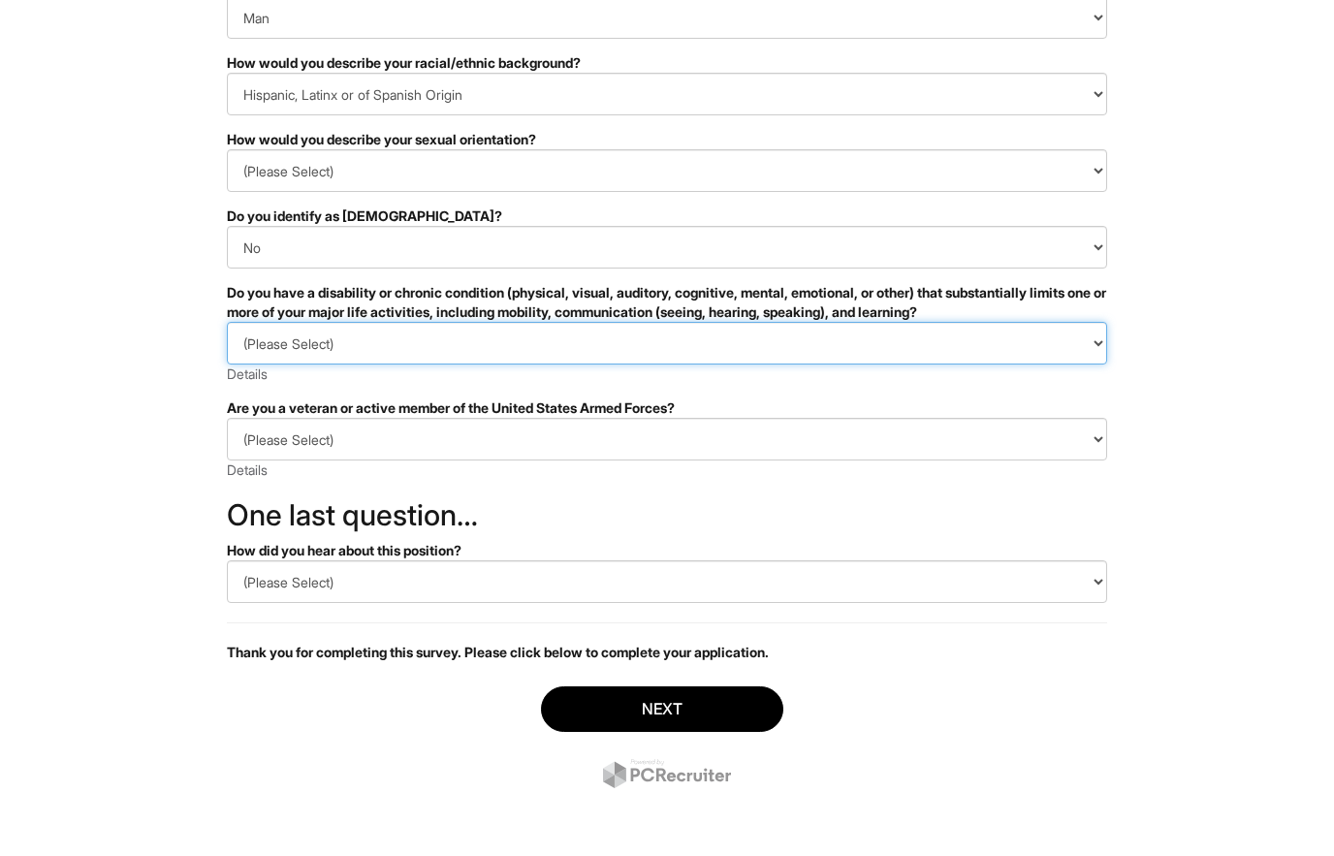
select select "NO, I DON'T HAVE A DISABILITY"
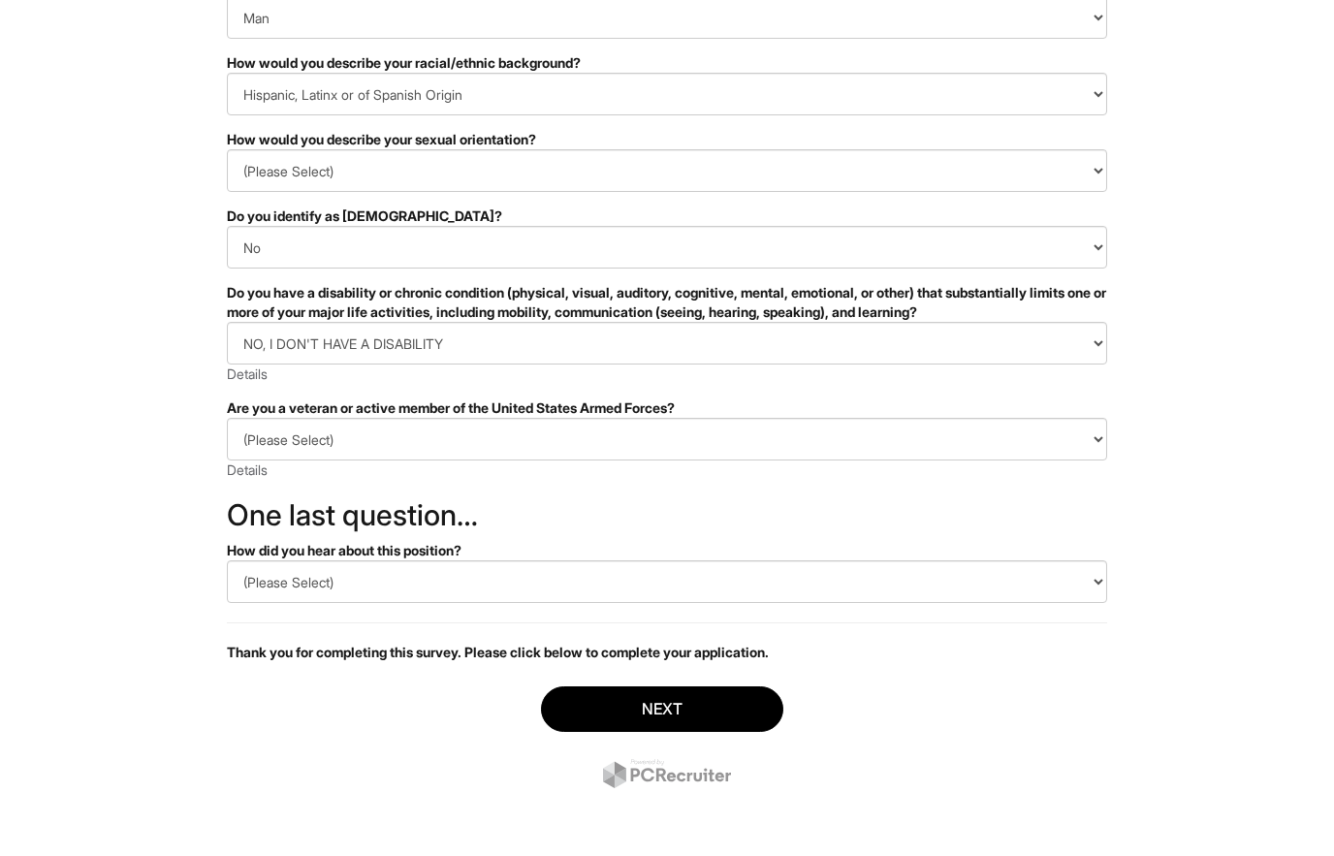
click at [614, 457] on select "(Please Select) I IDENTIFY AS ONE OR MORE OF THE CLASSIFICATIONS OF PROTECTED V…" at bounding box center [667, 439] width 880 height 43
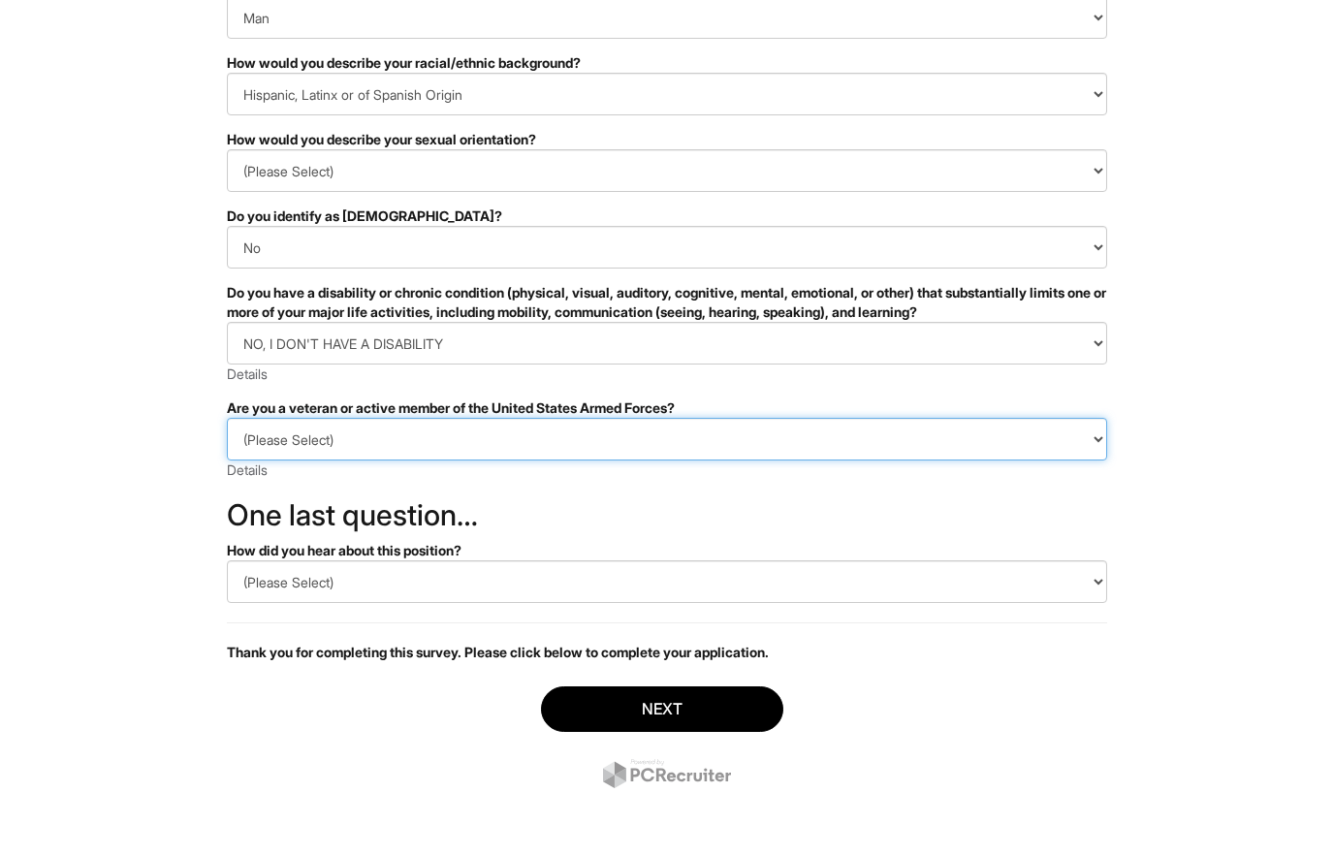
select select "I AM NOT A PROTECTED VETERAN"
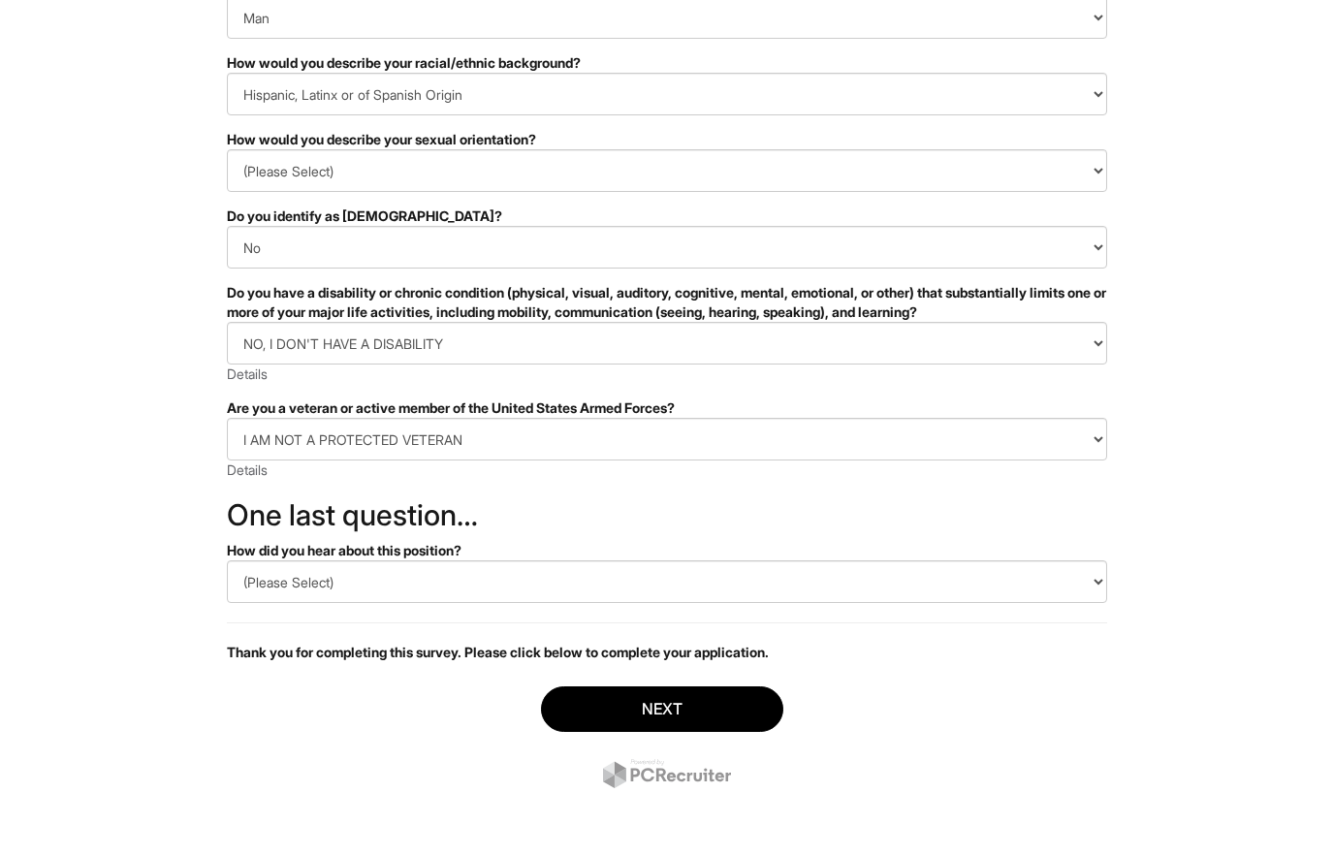
click at [754, 599] on select "(Please Select) CareerBuilder Indeed LinkedIn Monster Referral Other" at bounding box center [667, 581] width 880 height 43
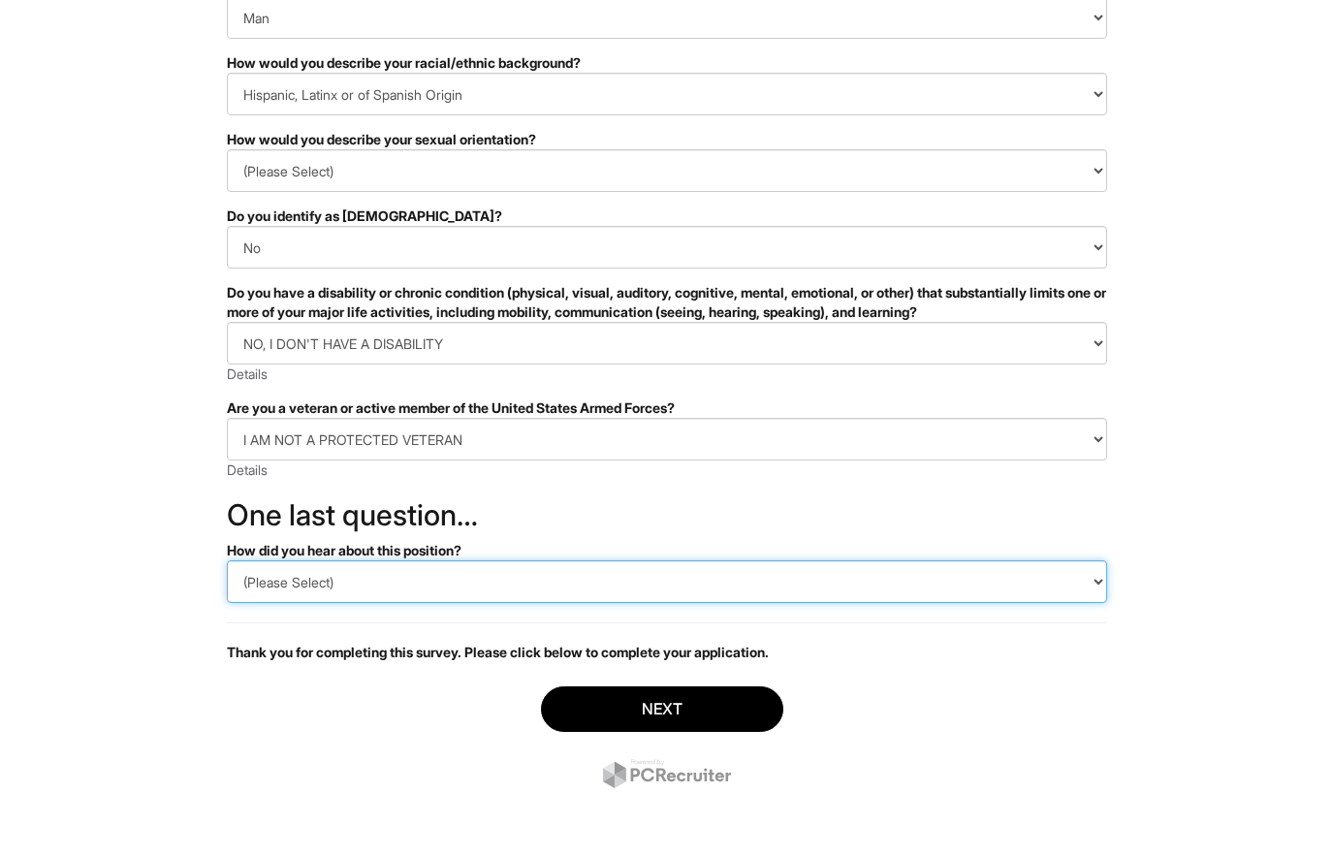
select select "Indeed"
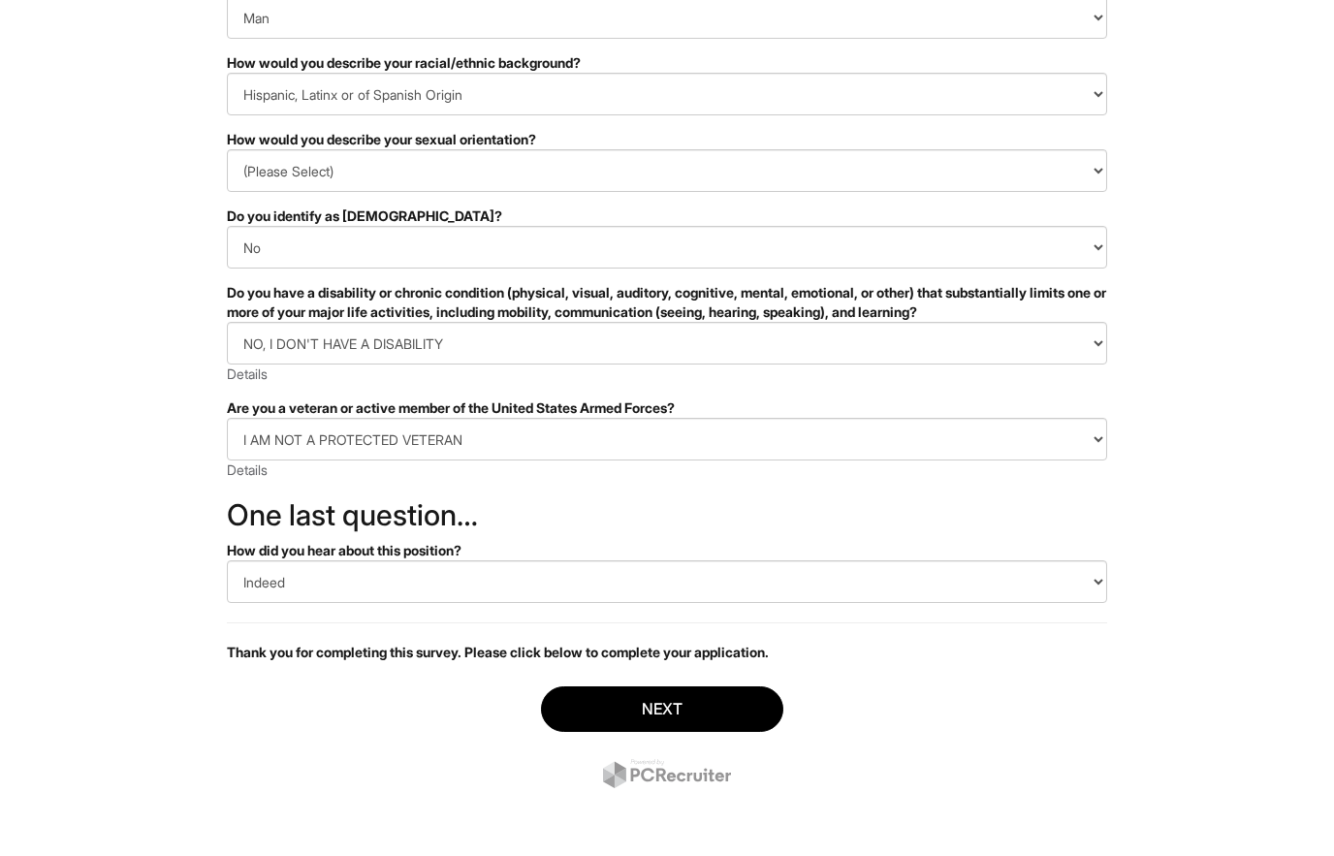
click at [718, 706] on button "Next" at bounding box center [662, 709] width 242 height 46
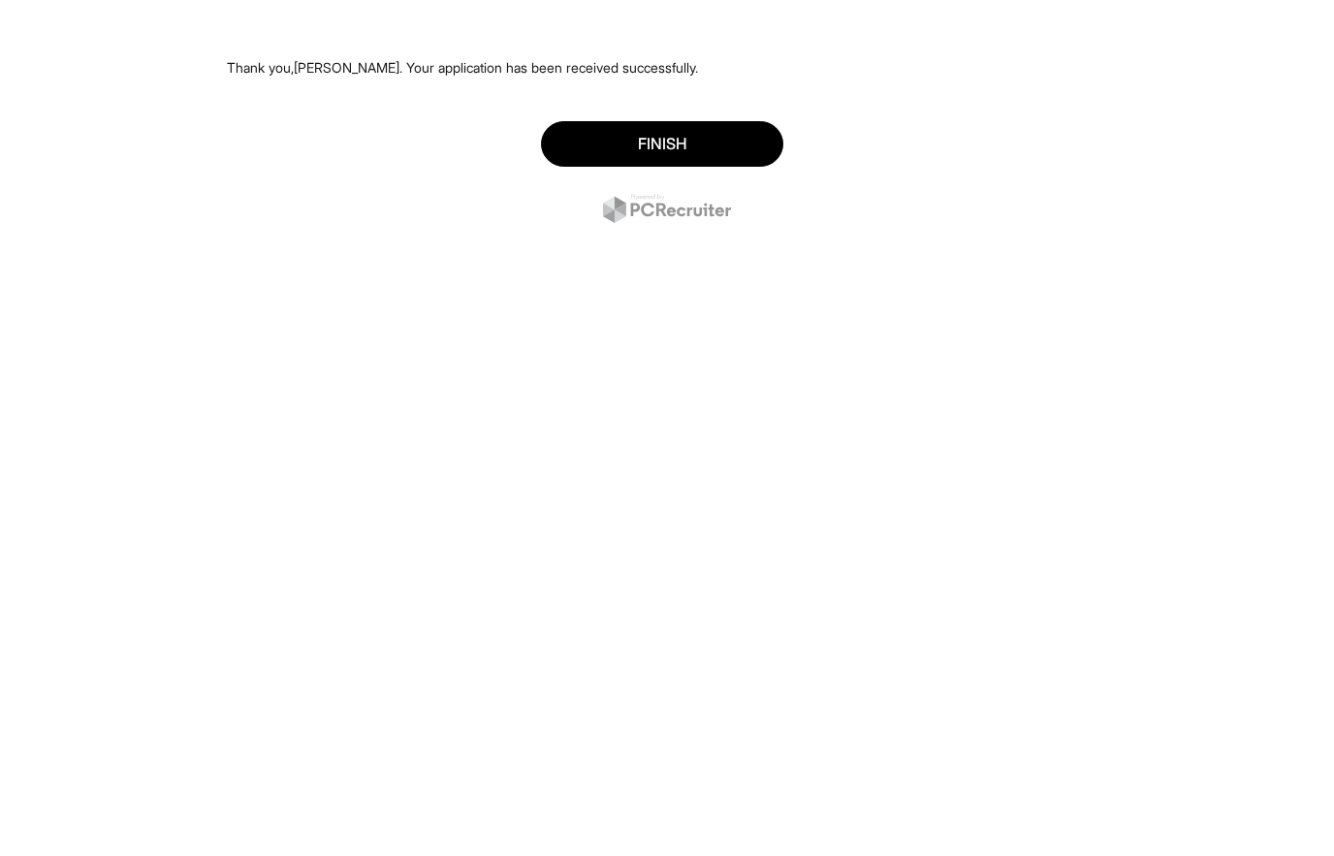
click at [720, 141] on button "Finish" at bounding box center [662, 144] width 242 height 46
